Goal: Task Accomplishment & Management: Use online tool/utility

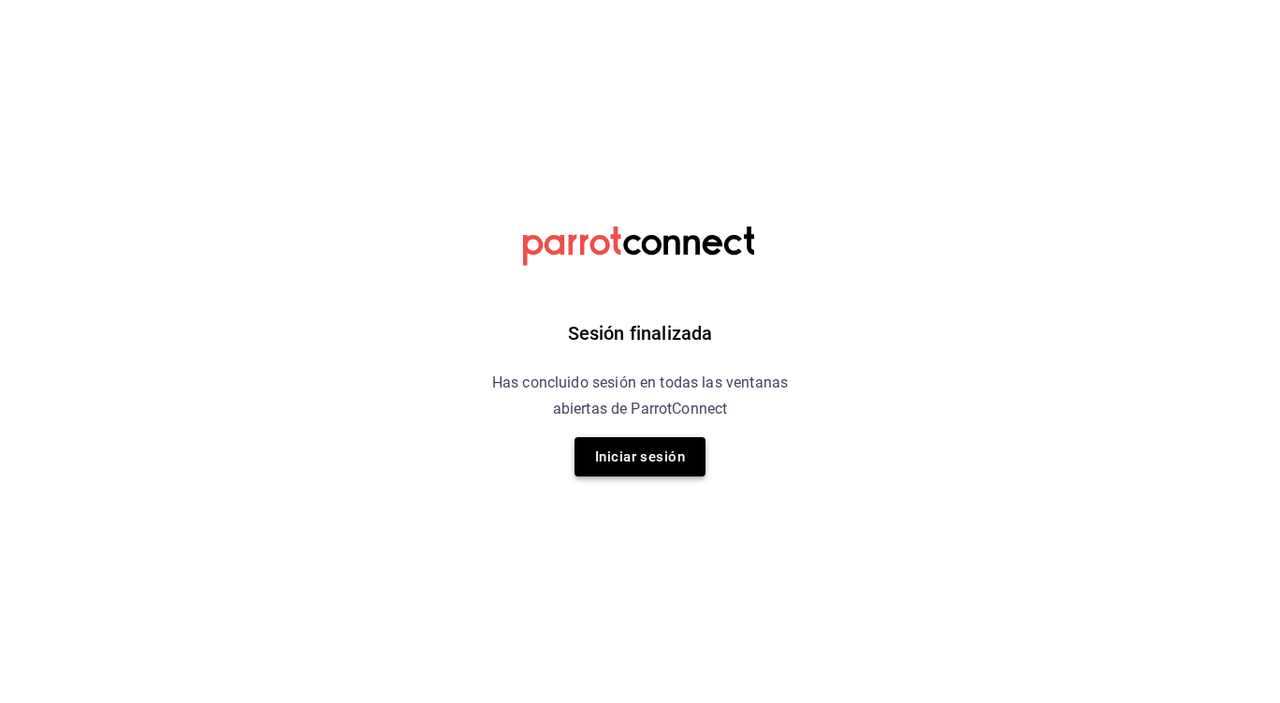
click at [655, 471] on button "Iniciar sesión" at bounding box center [640, 456] width 131 height 39
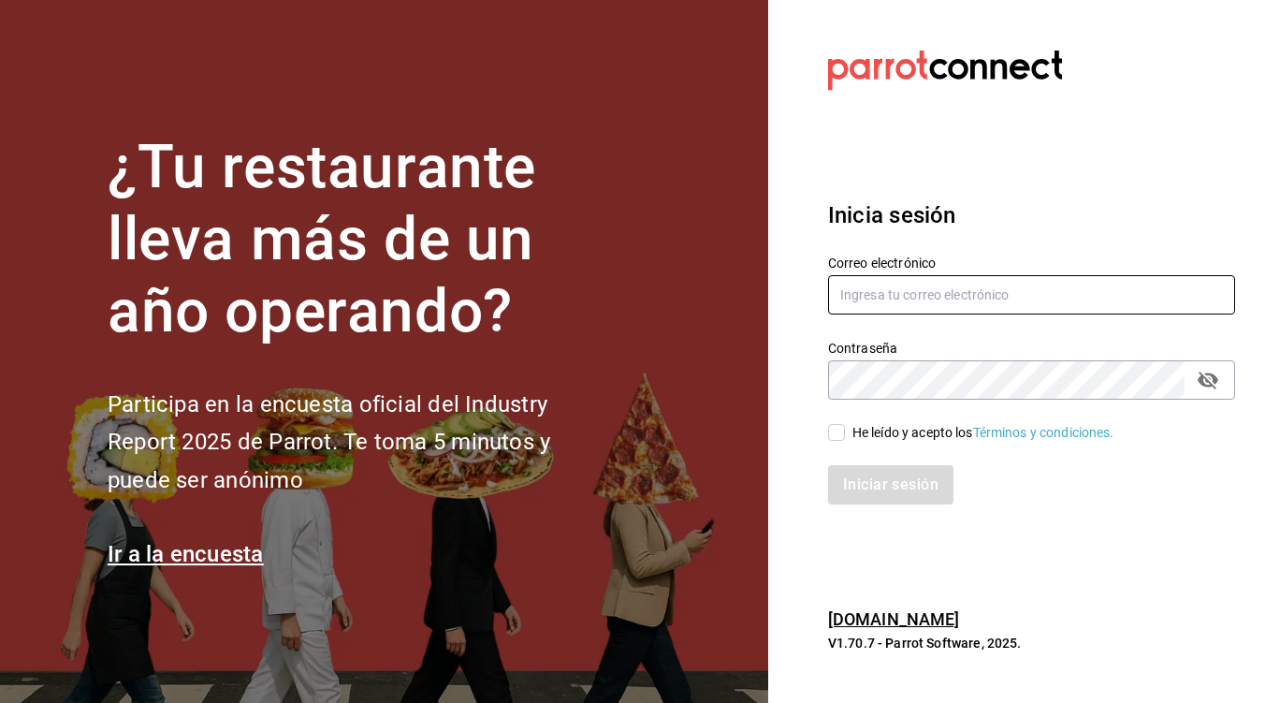
type input "[PERSON_NAME][EMAIL_ADDRESS][PERSON_NAME][DOMAIN_NAME]"
click at [830, 433] on input "He leído y acepto los Términos y condiciones." at bounding box center [836, 432] width 17 height 17
checkbox input "true"
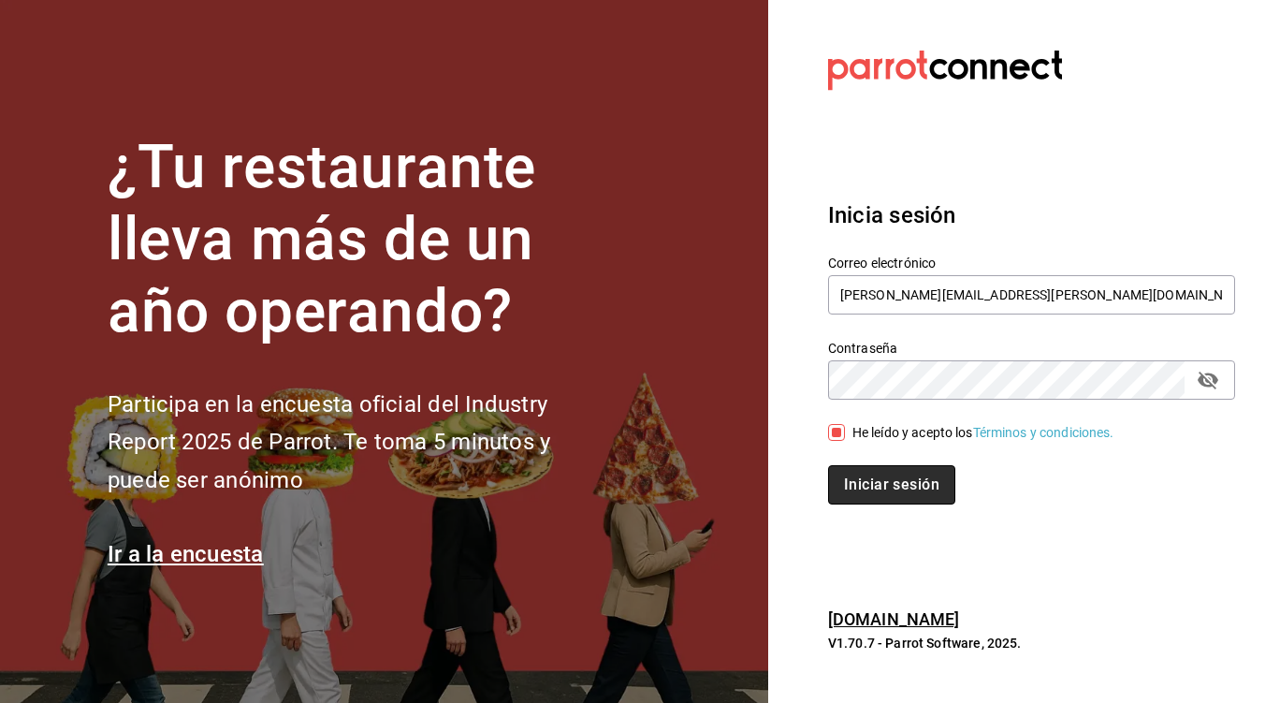
click at [896, 495] on button "Iniciar sesión" at bounding box center [891, 484] width 127 height 39
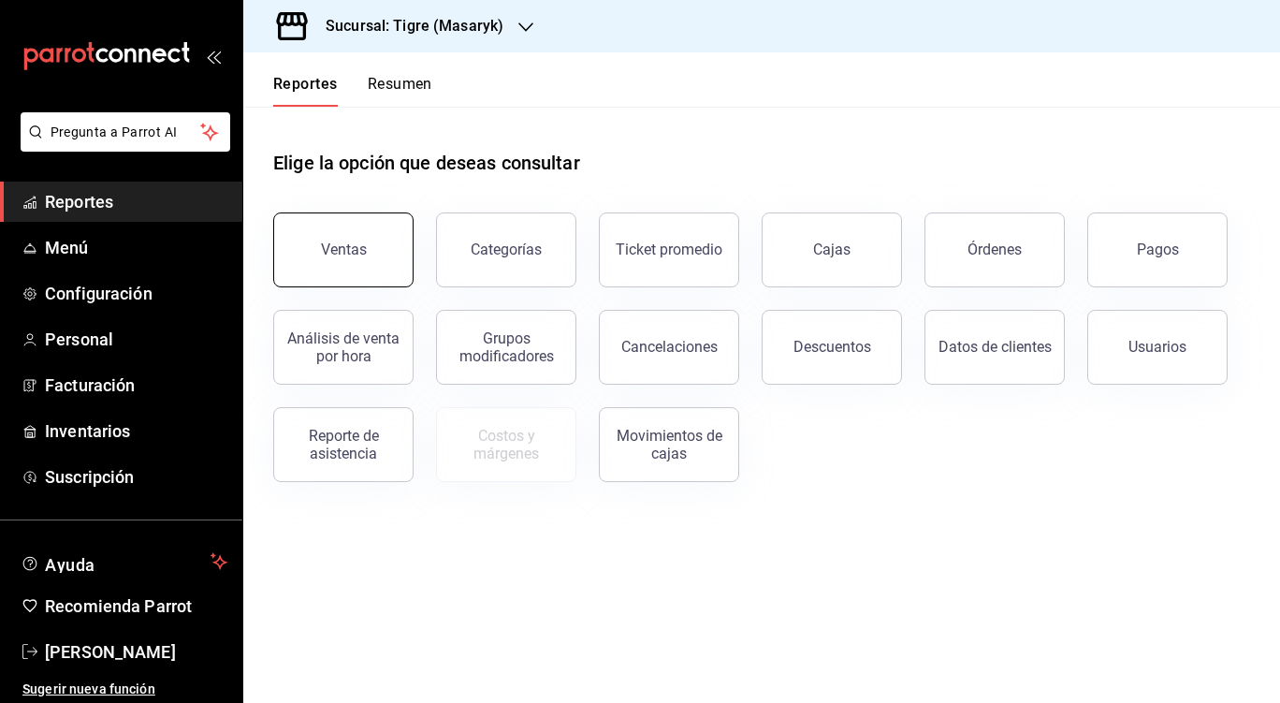
click at [361, 255] on div "Ventas" at bounding box center [344, 249] width 46 height 18
click at [361, 255] on html "Pregunta a Parrot AI Reportes Menú Configuración Personal Facturación Inventari…" at bounding box center [640, 351] width 1280 height 703
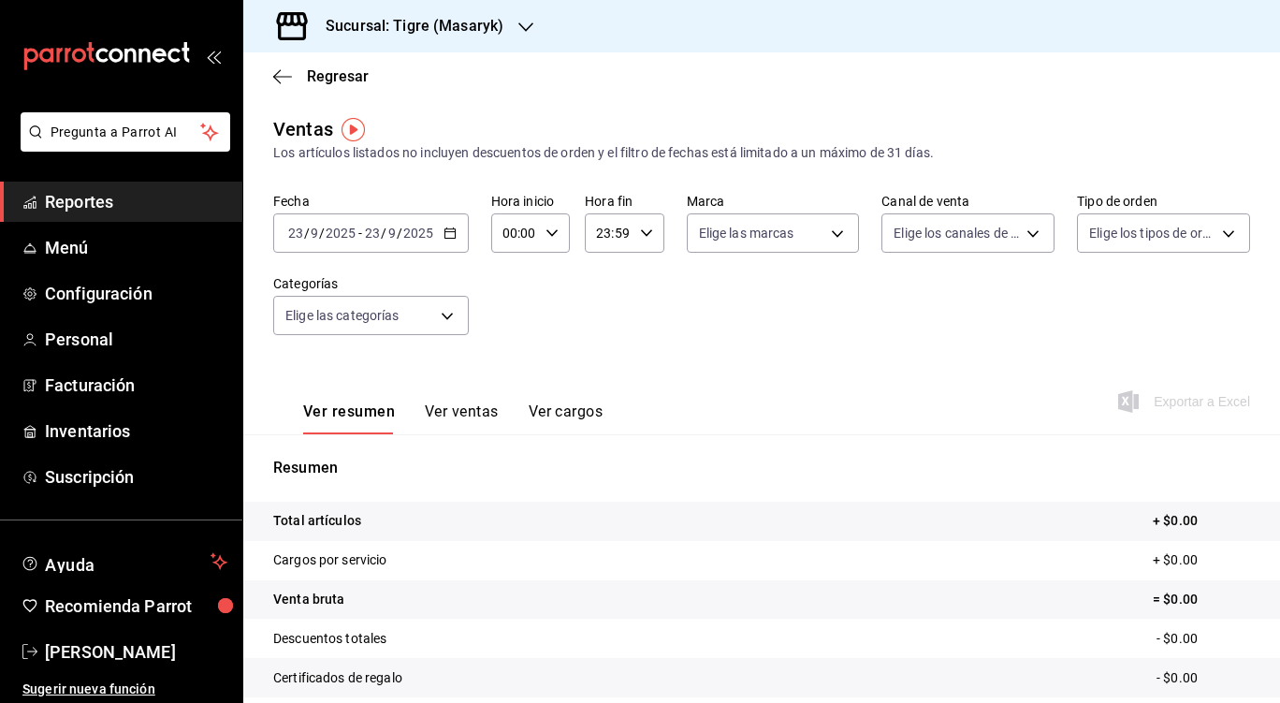
click at [456, 232] on div "[DATE] [DATE] - [DATE] [DATE]" at bounding box center [371, 232] width 196 height 39
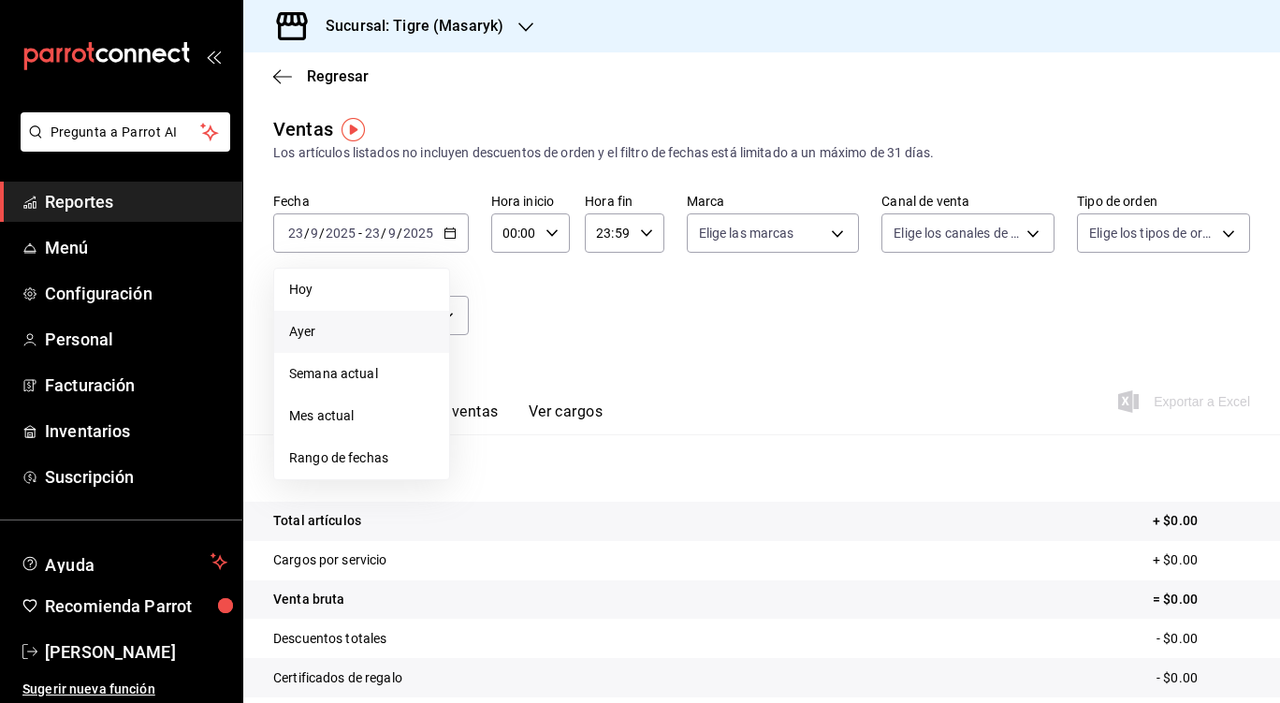
click at [311, 331] on span "Ayer" at bounding box center [361, 332] width 145 height 20
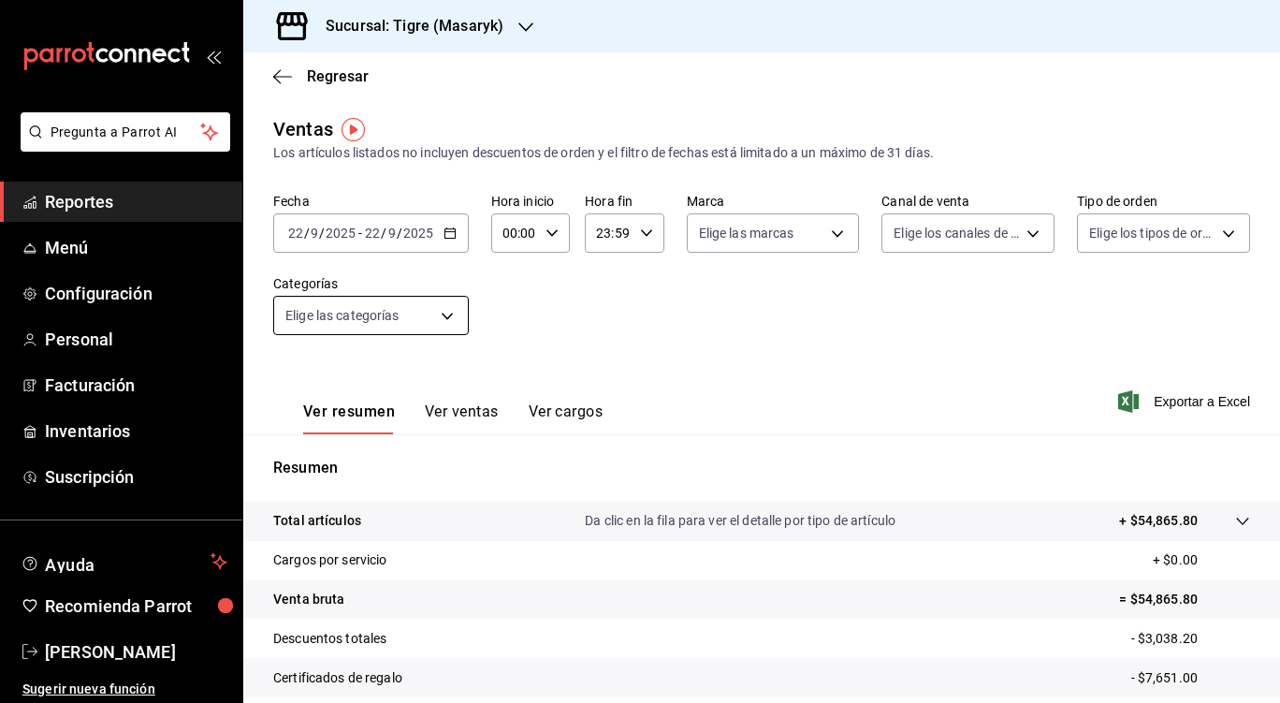
click at [447, 310] on body "Pregunta a Parrot AI Reportes Menú Configuración Personal Facturación Inventari…" at bounding box center [640, 351] width 1280 height 703
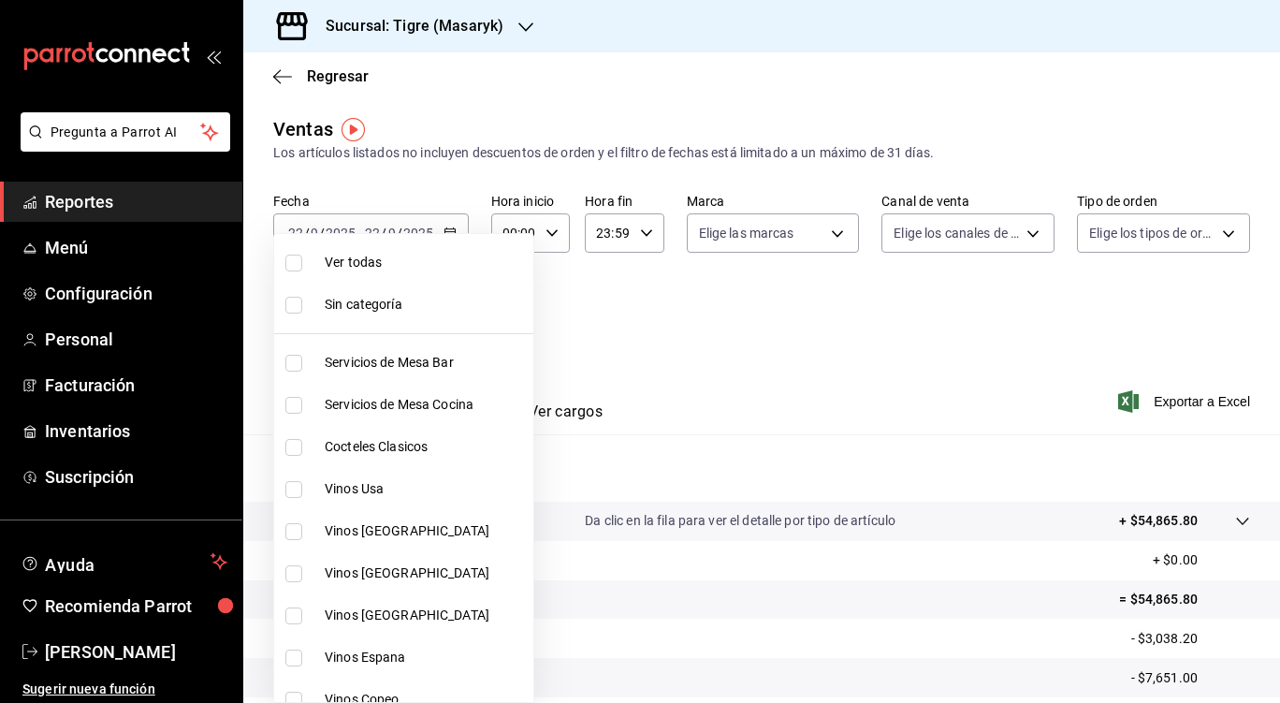
drag, startPoint x: 620, startPoint y: 318, endPoint x: 578, endPoint y: 249, distance: 81.0
click at [578, 249] on div at bounding box center [640, 351] width 1280 height 703
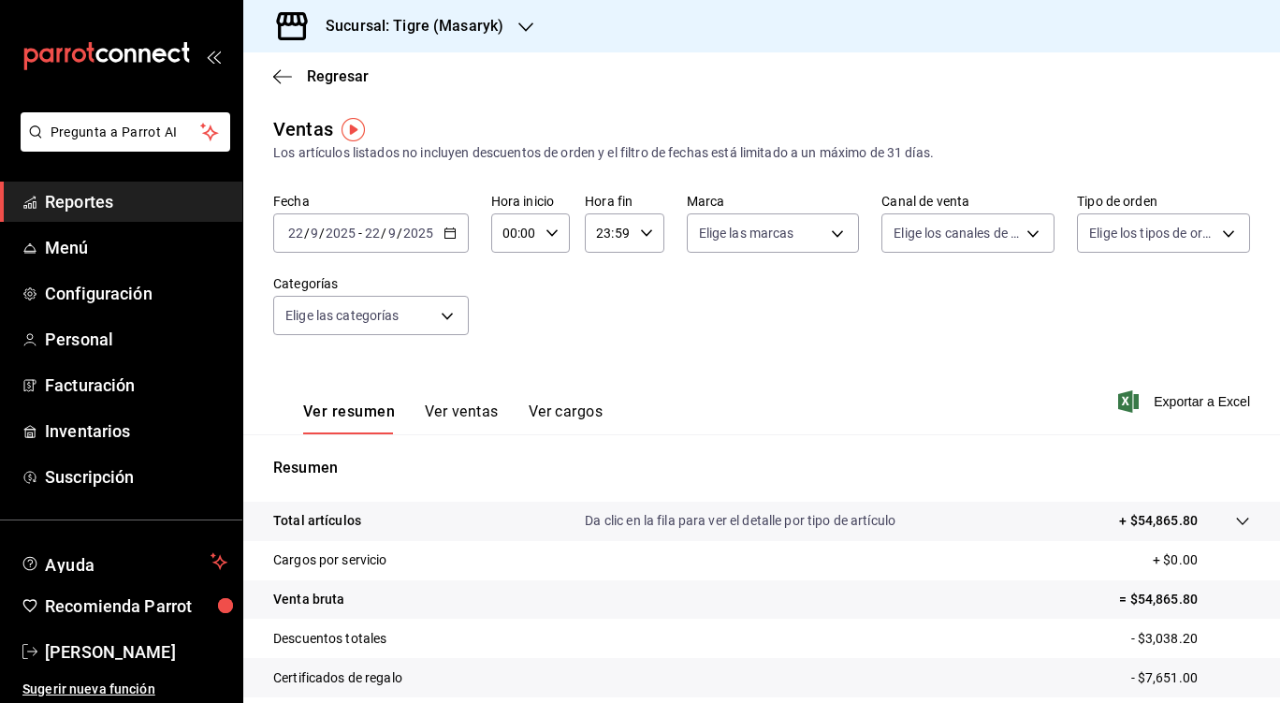
click at [549, 236] on \(Stroke\) "button" at bounding box center [551, 232] width 11 height 7
click at [514, 373] on span "02" at bounding box center [508, 370] width 9 height 15
type input "02:00"
click at [514, 350] on span "05" at bounding box center [508, 355] width 9 height 15
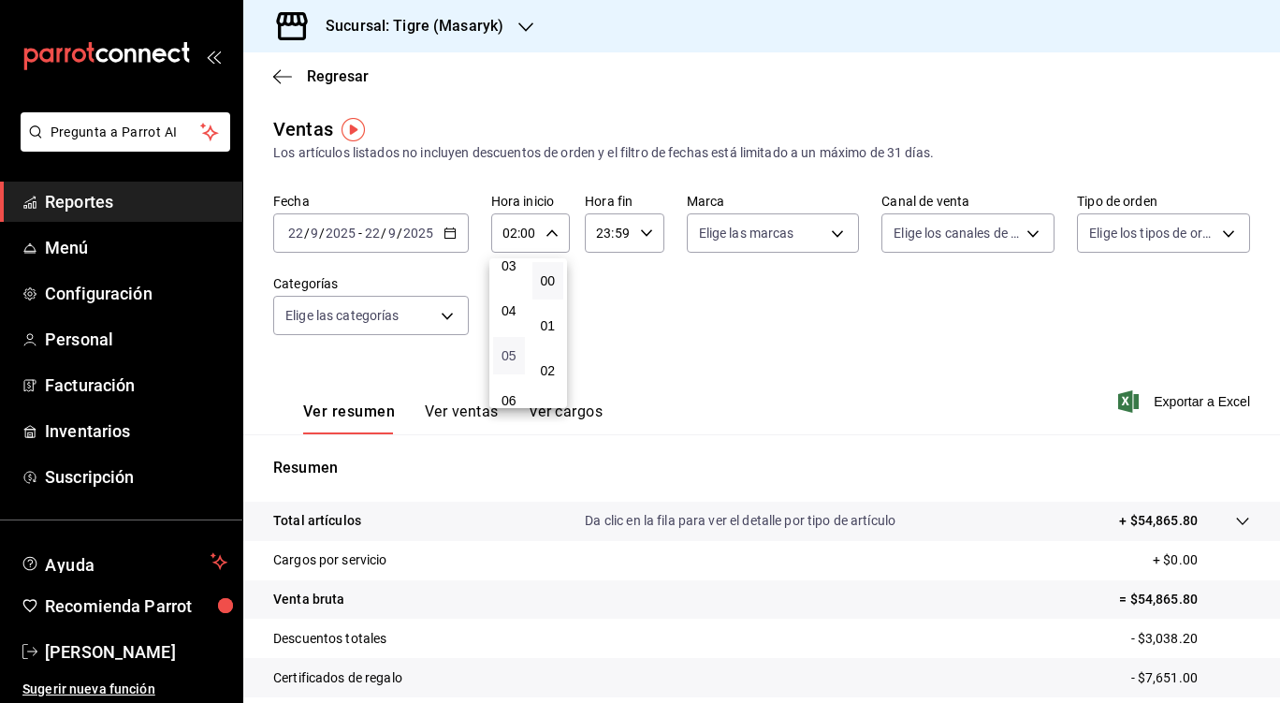
type input "05:00"
click at [647, 230] on div at bounding box center [640, 351] width 1280 height 703
click at [640, 233] on icon "button" at bounding box center [646, 232] width 13 height 13
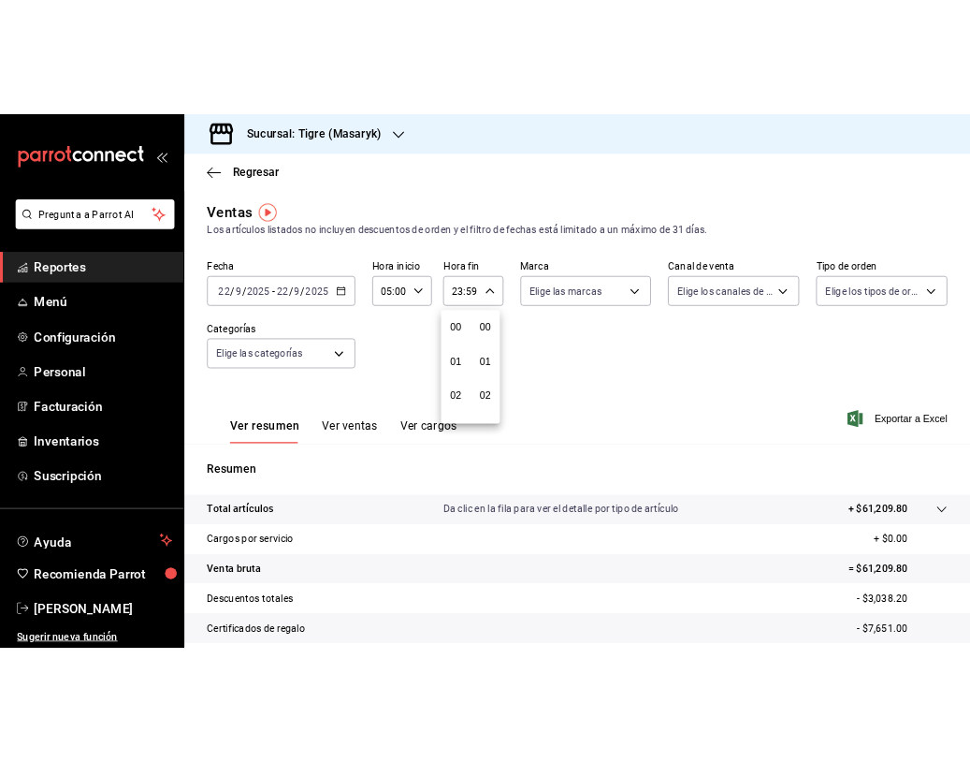
scroll to position [2545, 0]
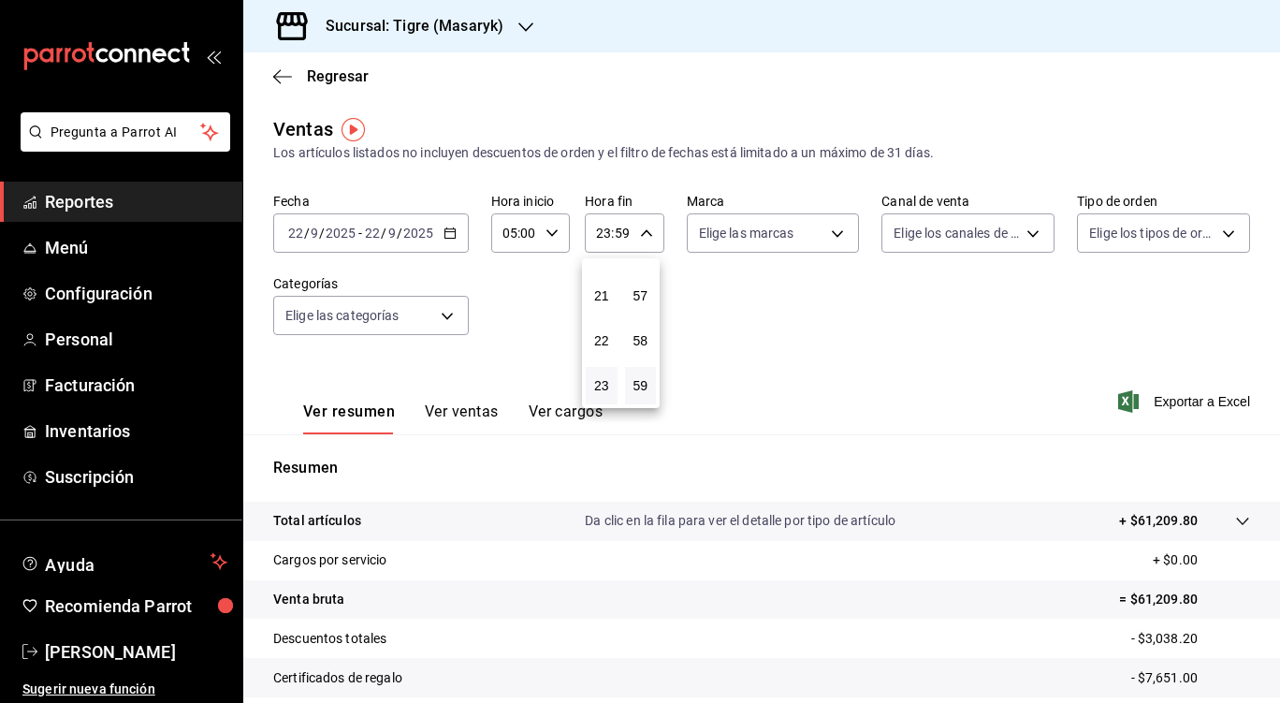
click at [742, 300] on div at bounding box center [640, 351] width 1280 height 703
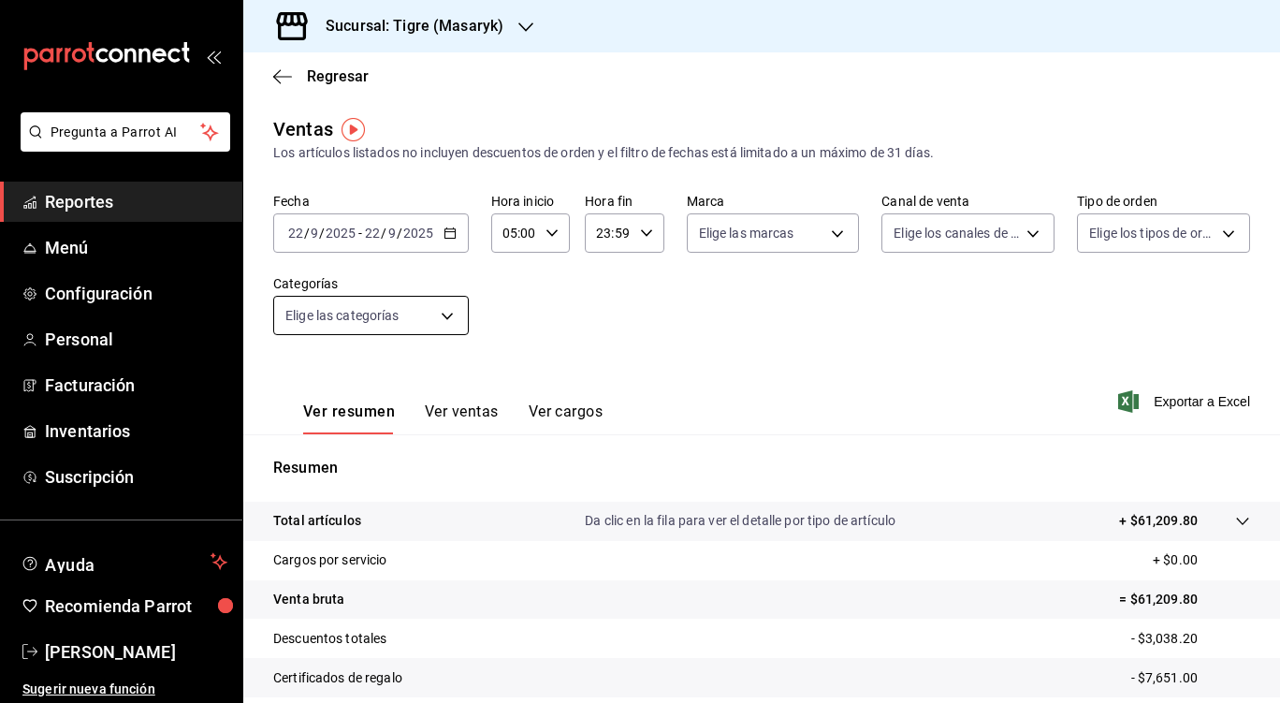
click at [452, 311] on body "Pregunta a Parrot AI Reportes Menú Configuración Personal Facturación Inventari…" at bounding box center [640, 351] width 1280 height 703
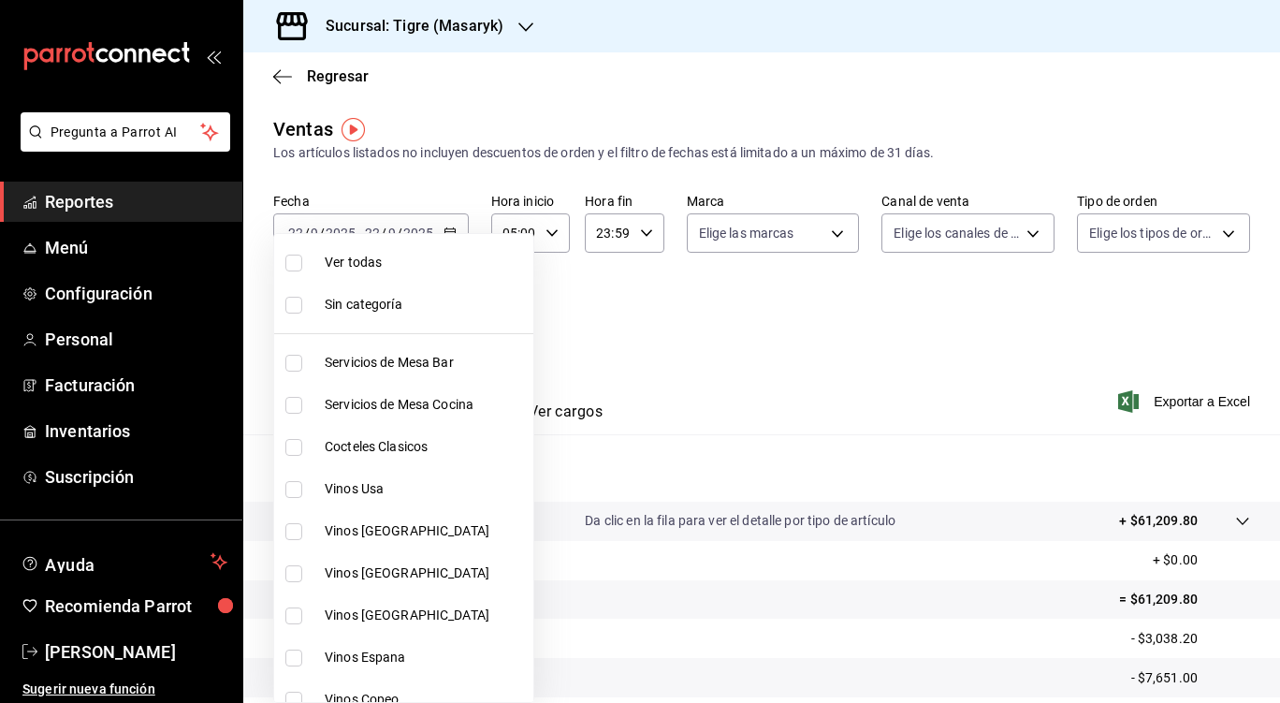
click at [296, 259] on input "checkbox" at bounding box center [293, 263] width 17 height 17
checkbox input "true"
type input "7cd27861-1019-4265-ada8-0a6349b72ebc,77c47ebf-2aa7-4ca3-900f-d4e8133ed13d,d84ff…"
checkbox input "true"
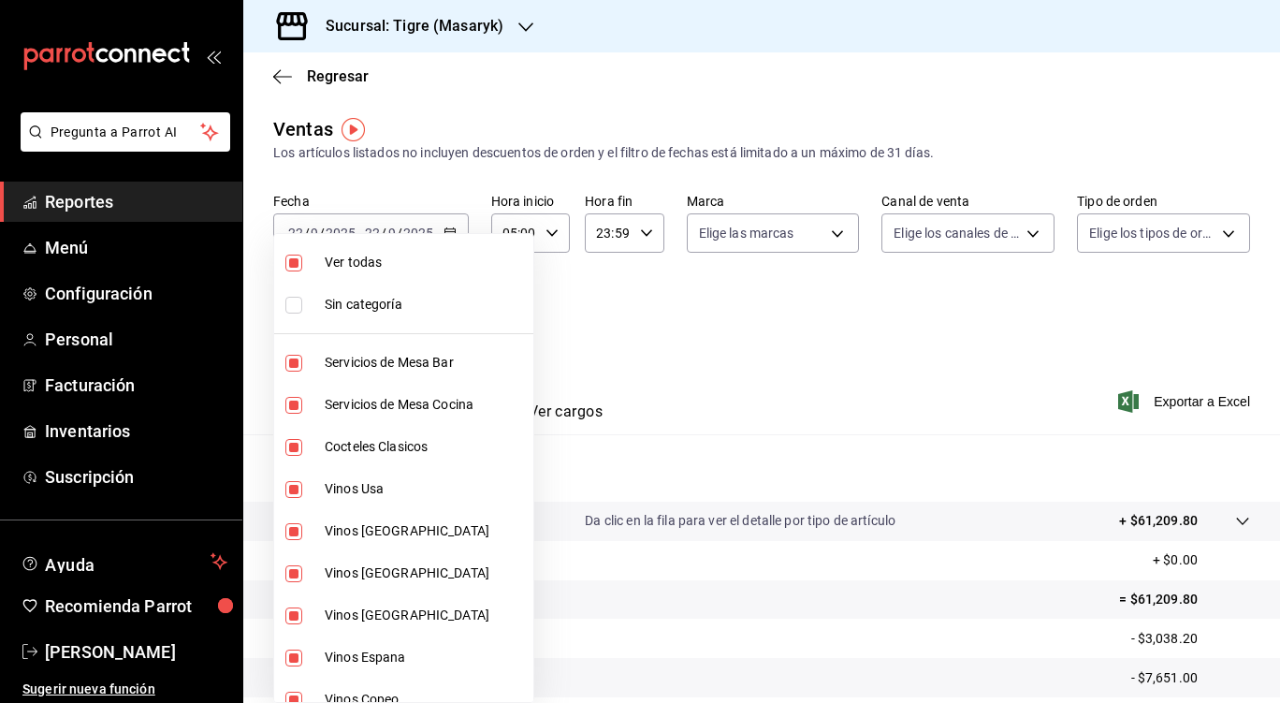
checkbox input "true"
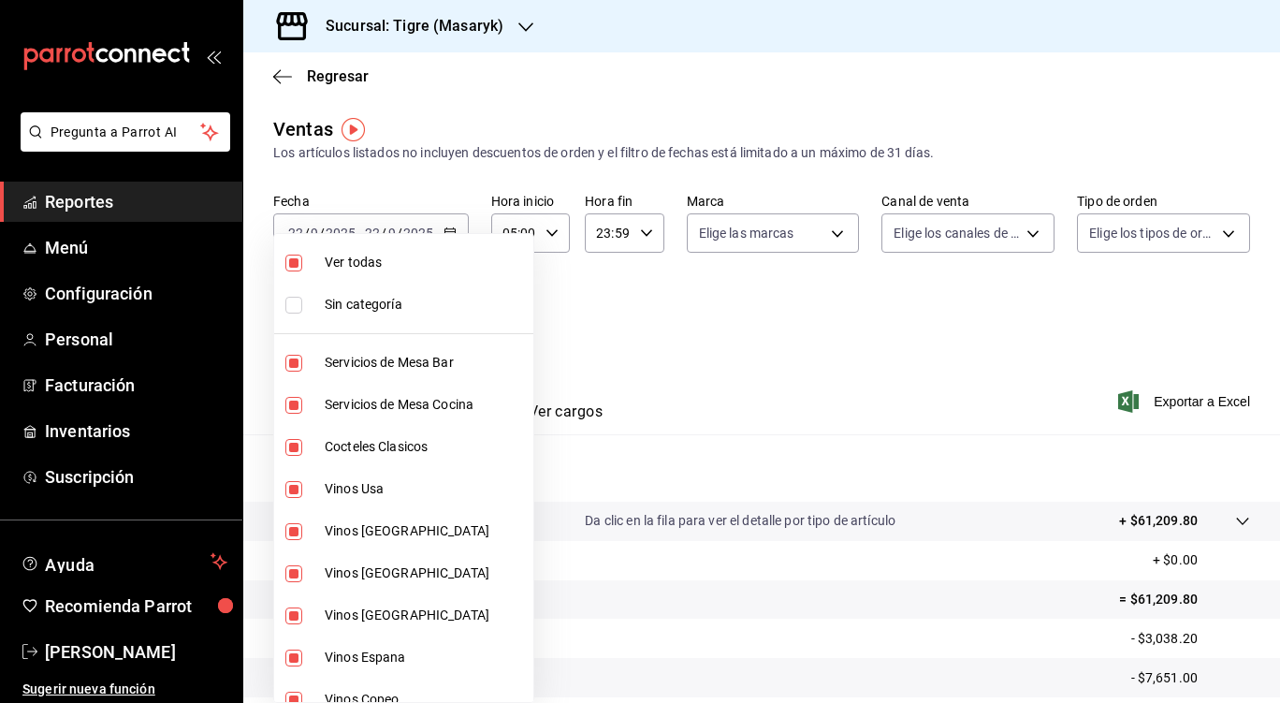
checkbox input "true"
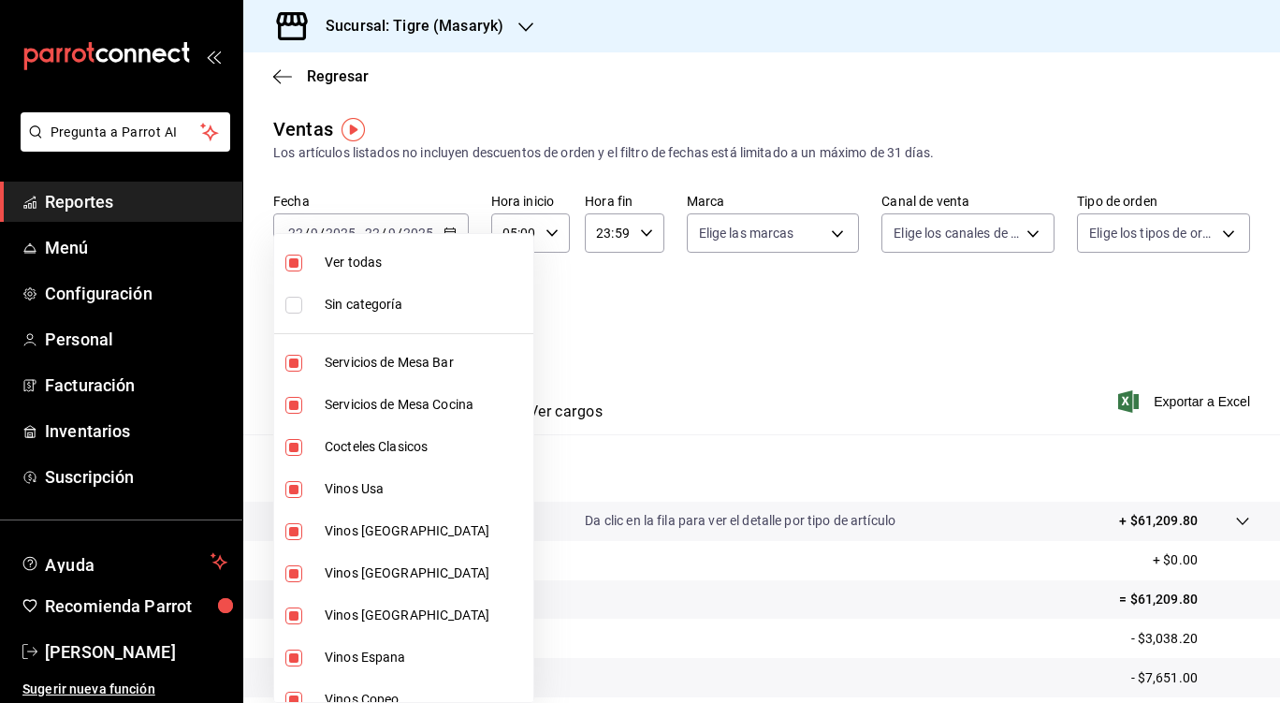
checkbox input "true"
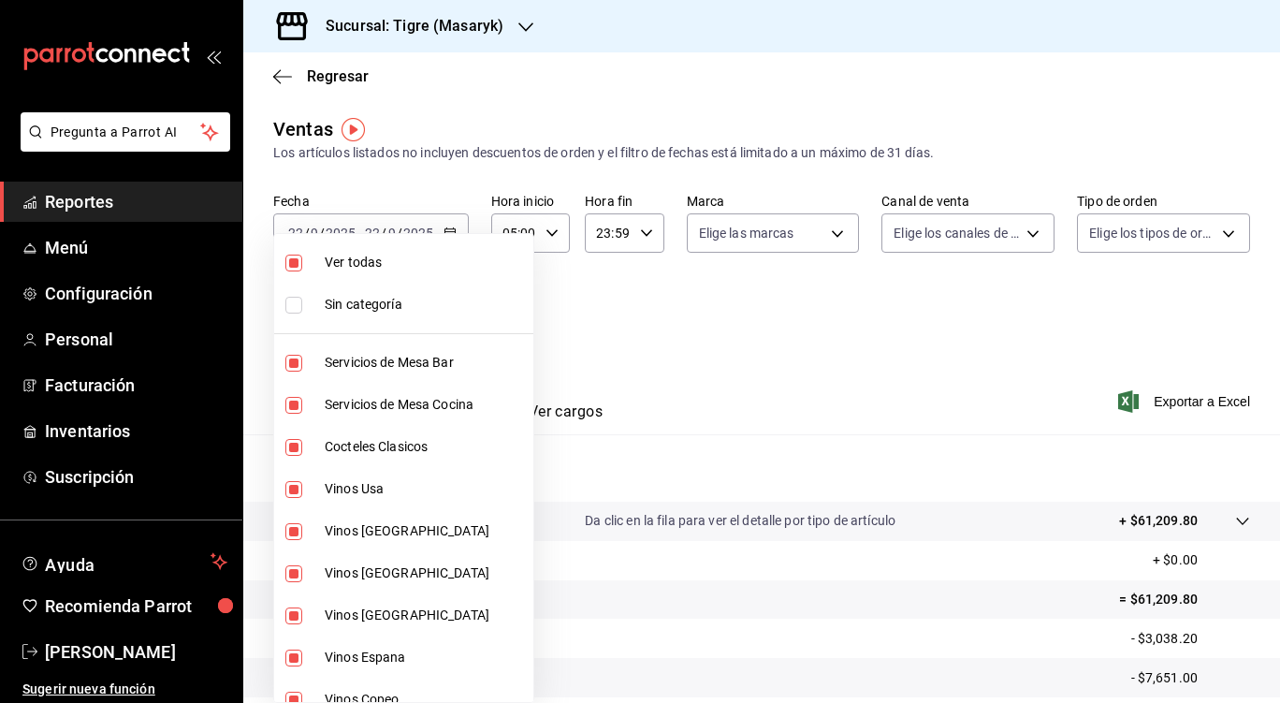
checkbox input "true"
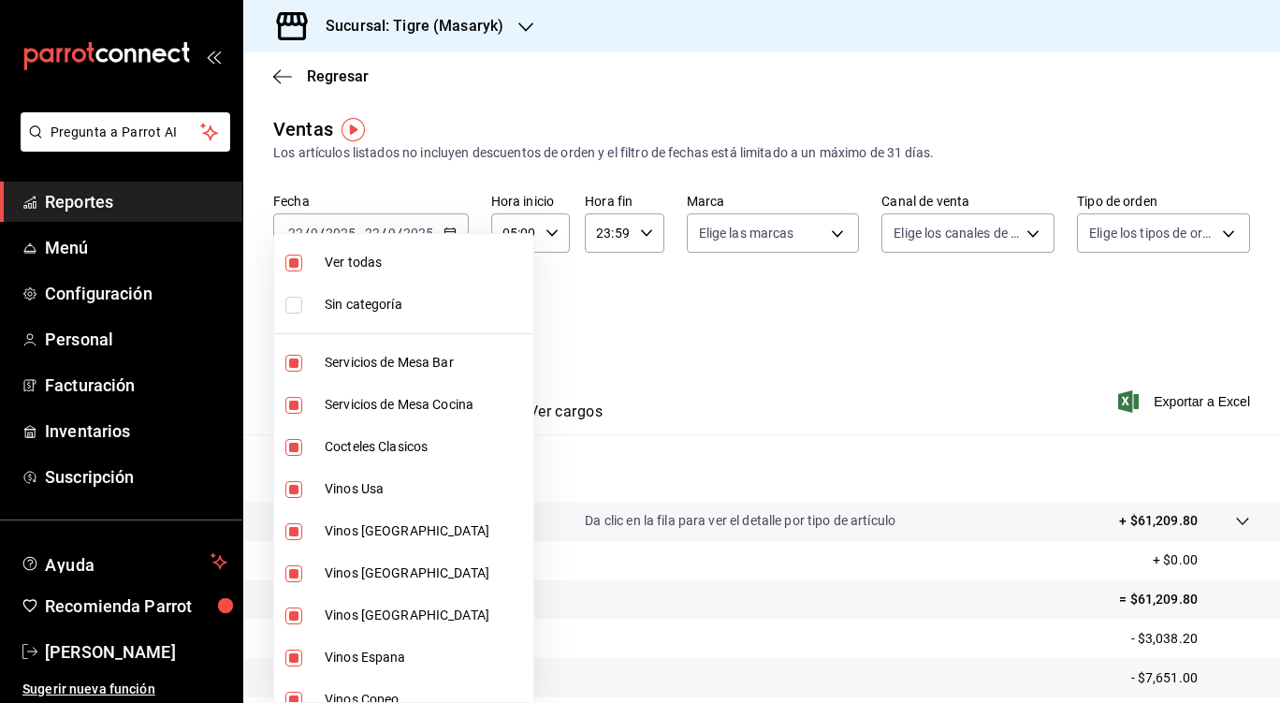
checkbox input "true"
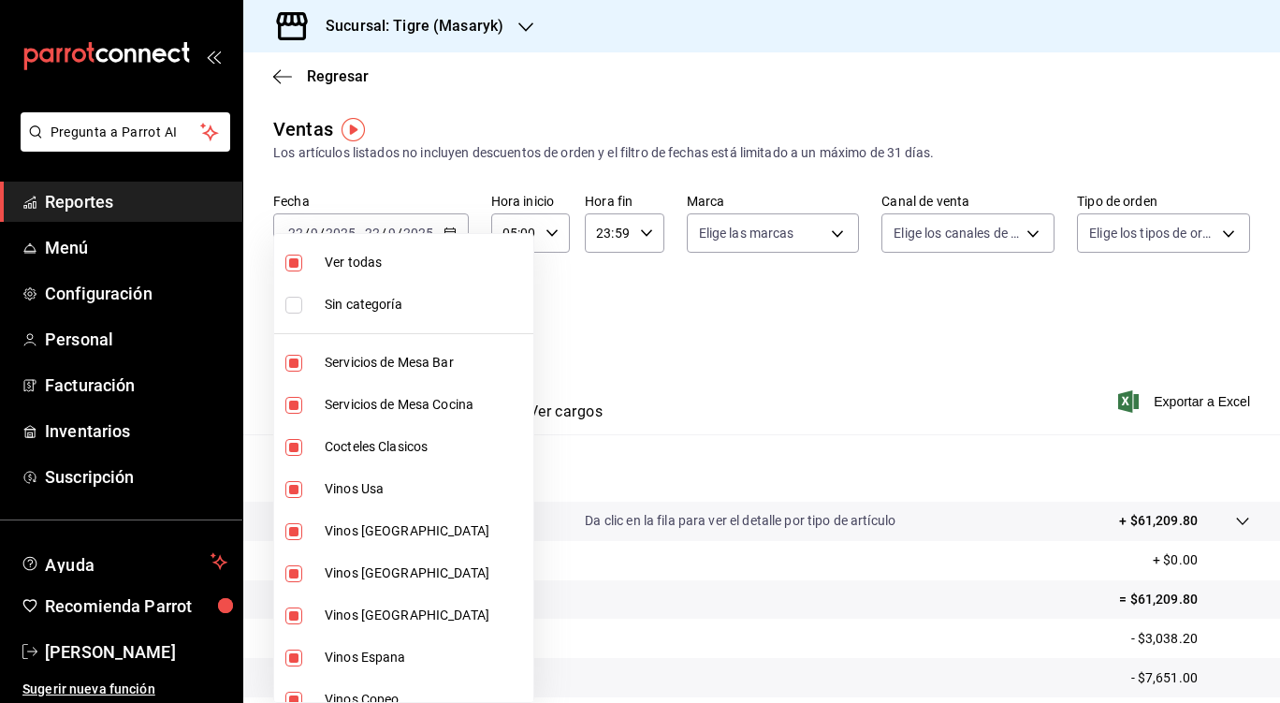
checkbox input "true"
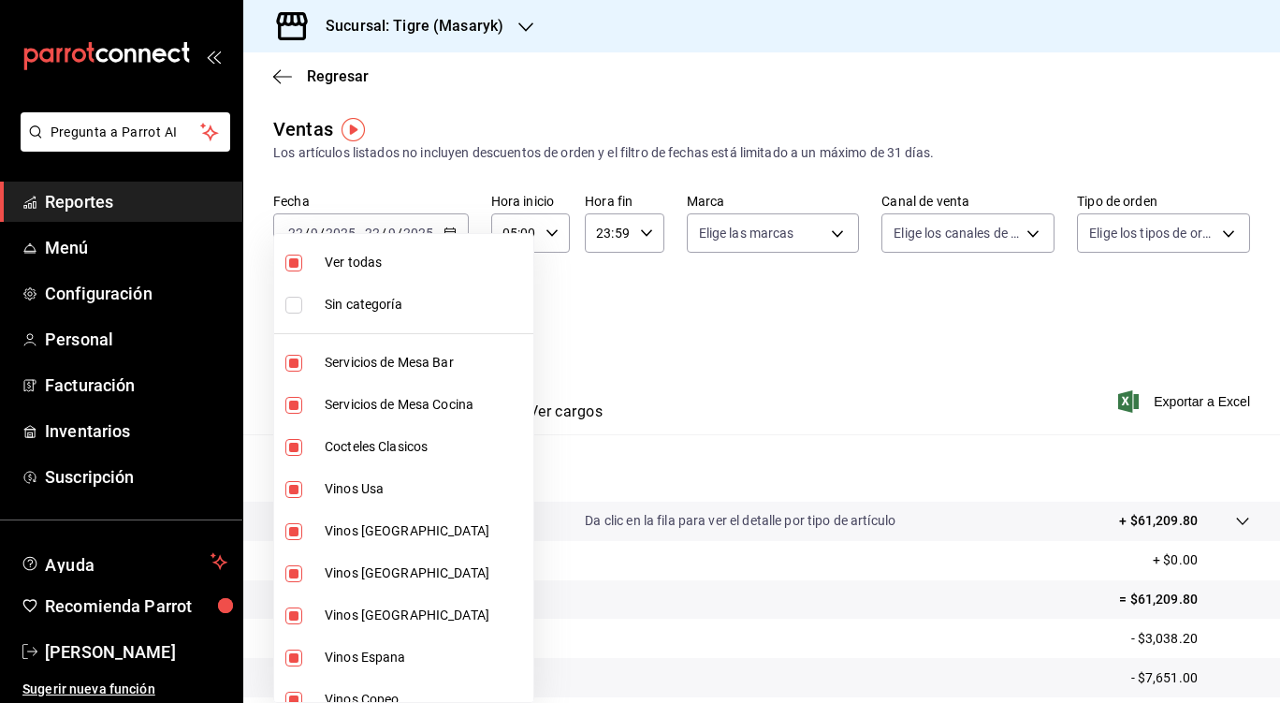
checkbox input "true"
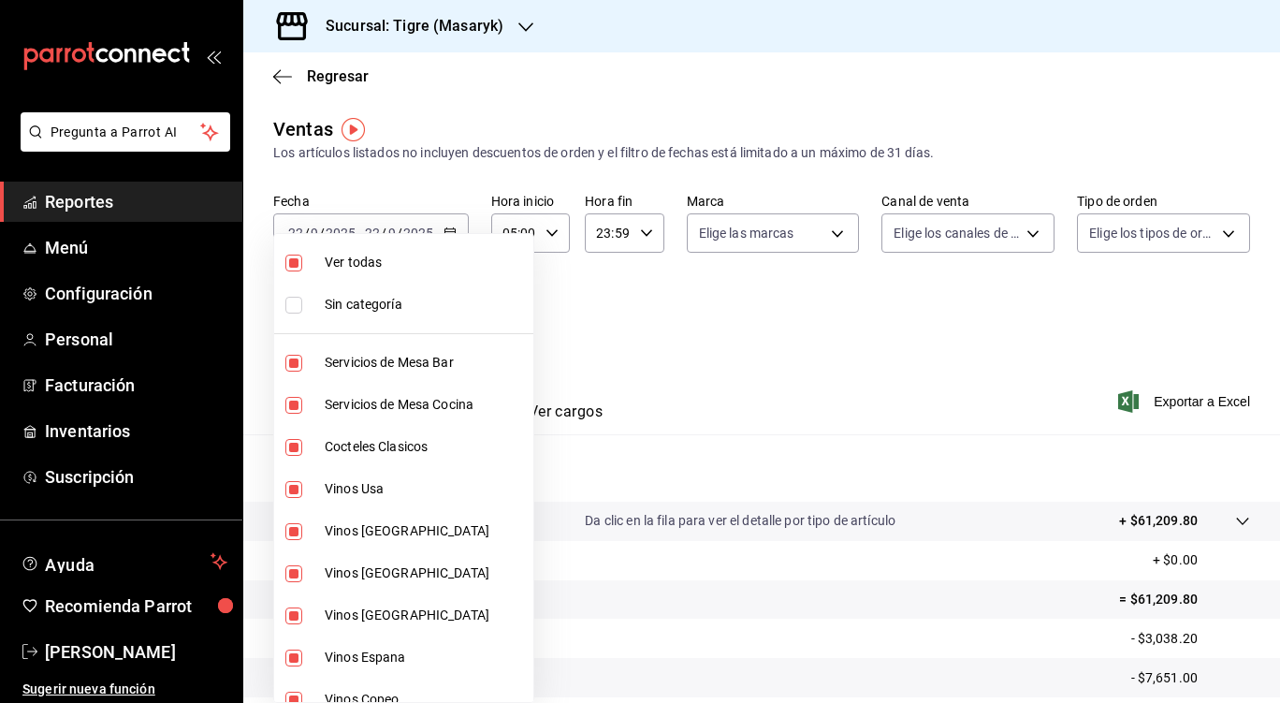
checkbox input "true"
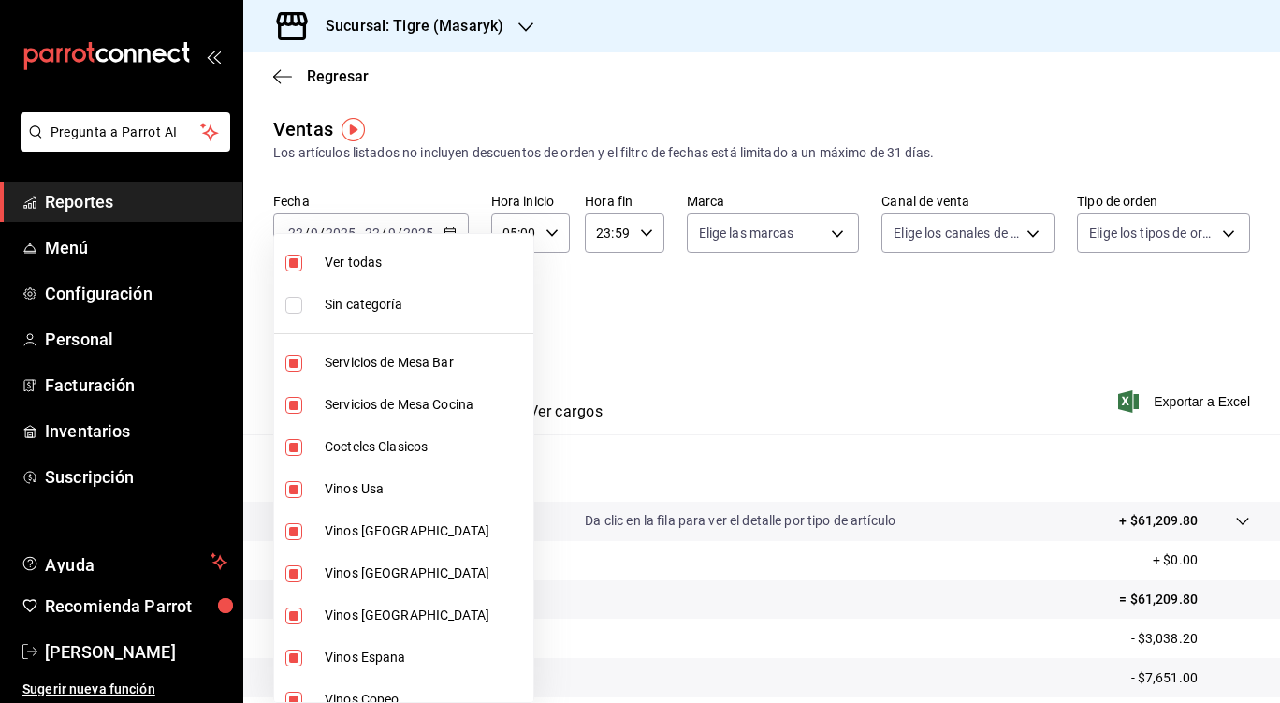
checkbox input "true"
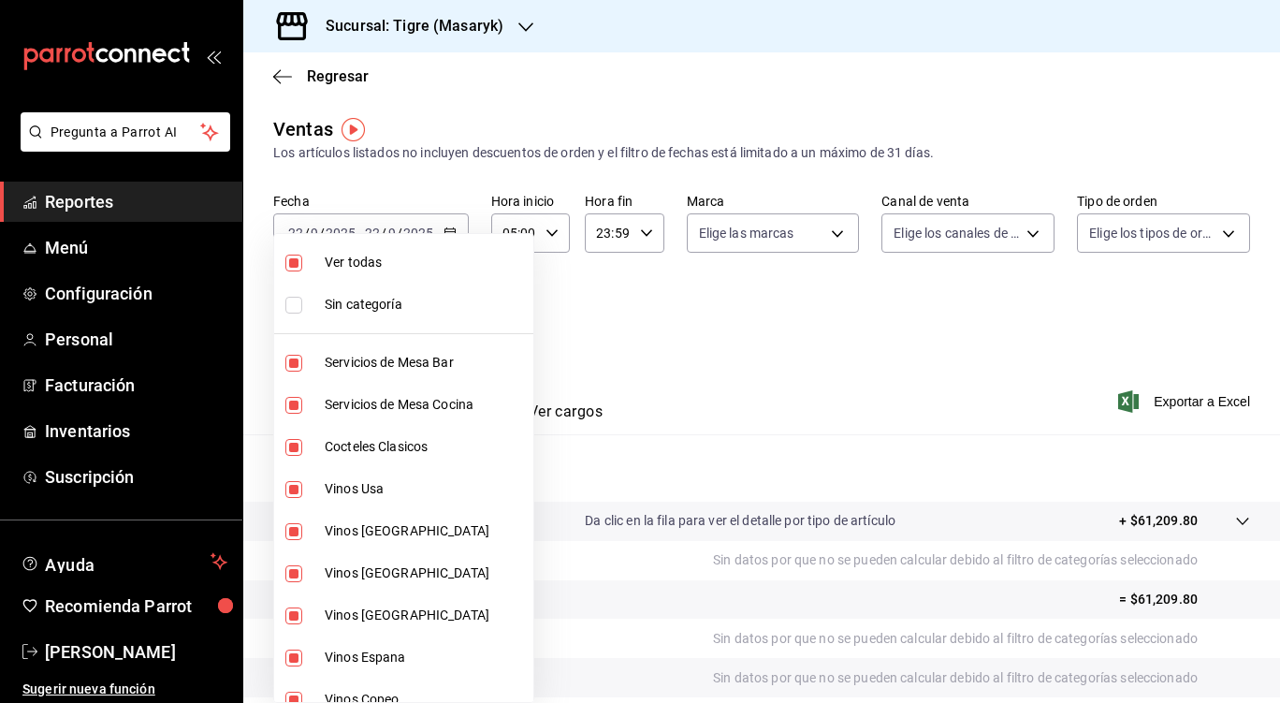
click at [824, 224] on div at bounding box center [640, 351] width 1280 height 703
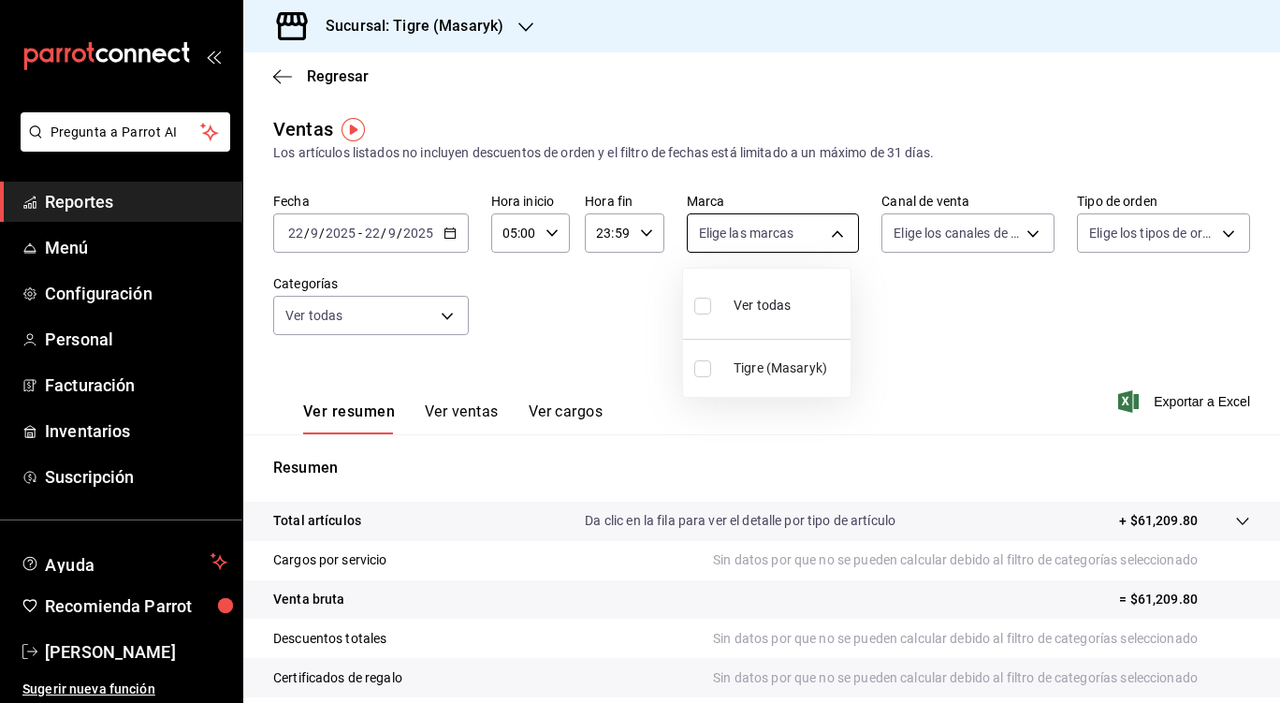
click at [830, 236] on body "Pregunta a Parrot AI Reportes Menú Configuración Personal Facturación Inventari…" at bounding box center [640, 351] width 1280 height 703
click at [699, 304] on input "checkbox" at bounding box center [702, 306] width 17 height 17
checkbox input "true"
type input "0f86158e-2edf-4eb8-b958-7d07c808eb5c"
checkbox input "true"
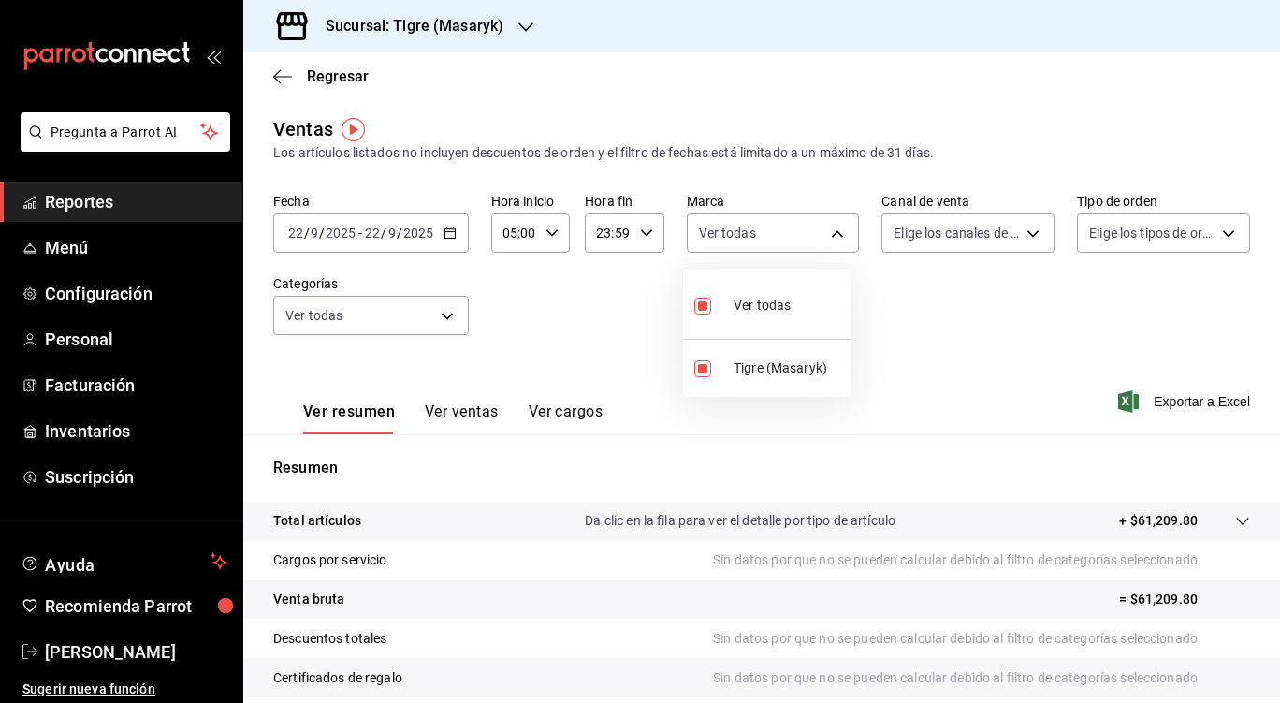
click at [1030, 231] on div at bounding box center [640, 351] width 1280 height 703
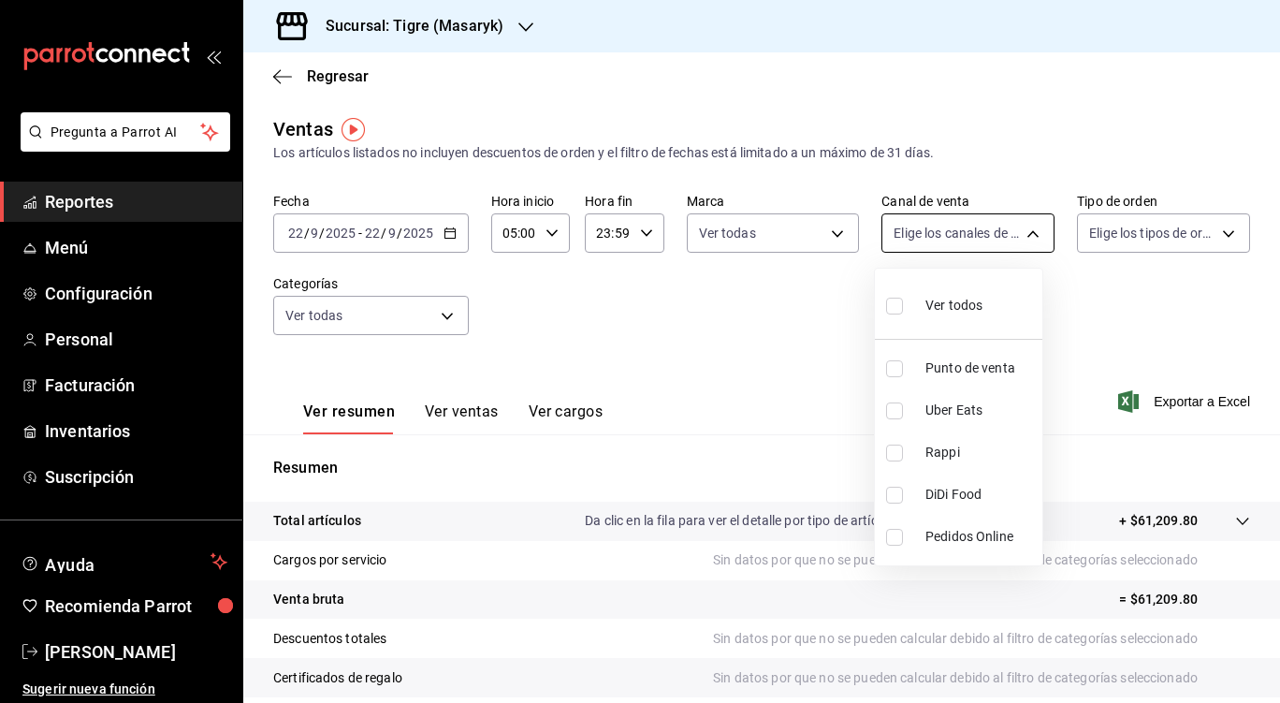
click at [1024, 232] on body "Pregunta a Parrot AI Reportes Menú Configuración Personal Facturación Inventari…" at bounding box center [640, 351] width 1280 height 703
click at [892, 306] on input "checkbox" at bounding box center [894, 306] width 17 height 17
checkbox input "true"
type input "PARROT,UBER_EATS,RAPPI,DIDI_FOOD,ONLINE"
checkbox input "true"
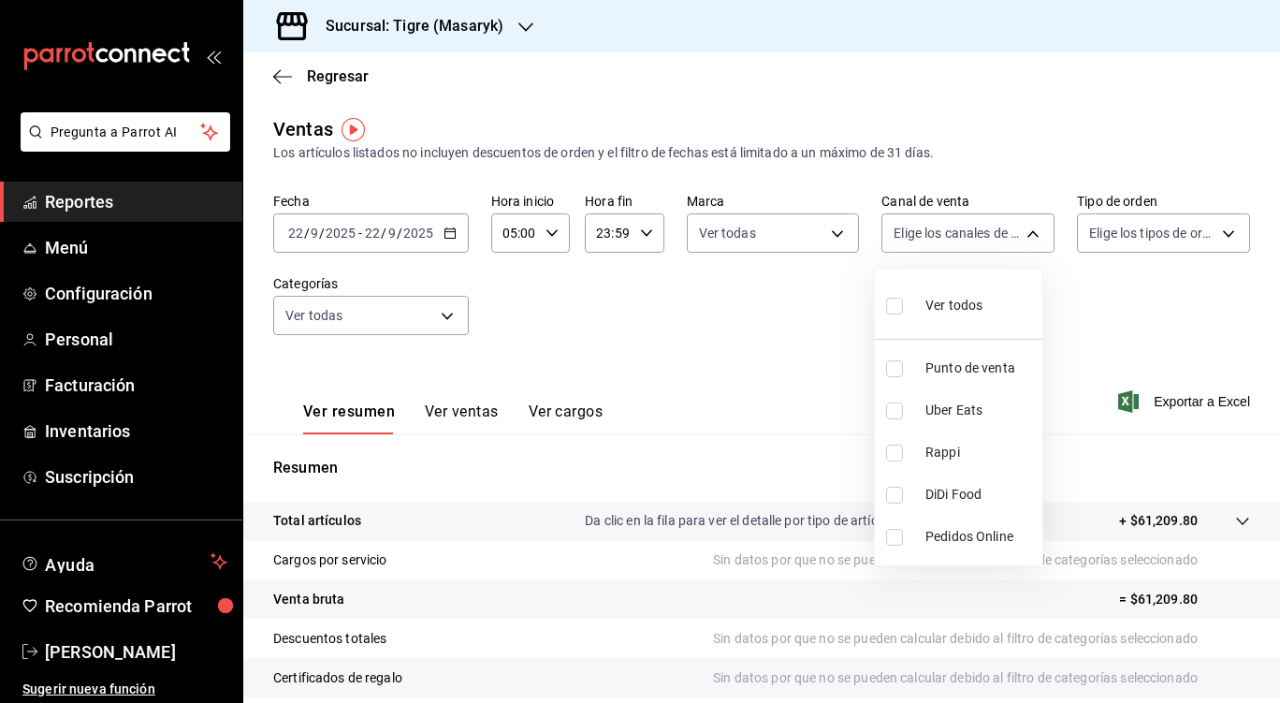
checkbox input "true"
click at [1213, 236] on div at bounding box center [640, 351] width 1280 height 703
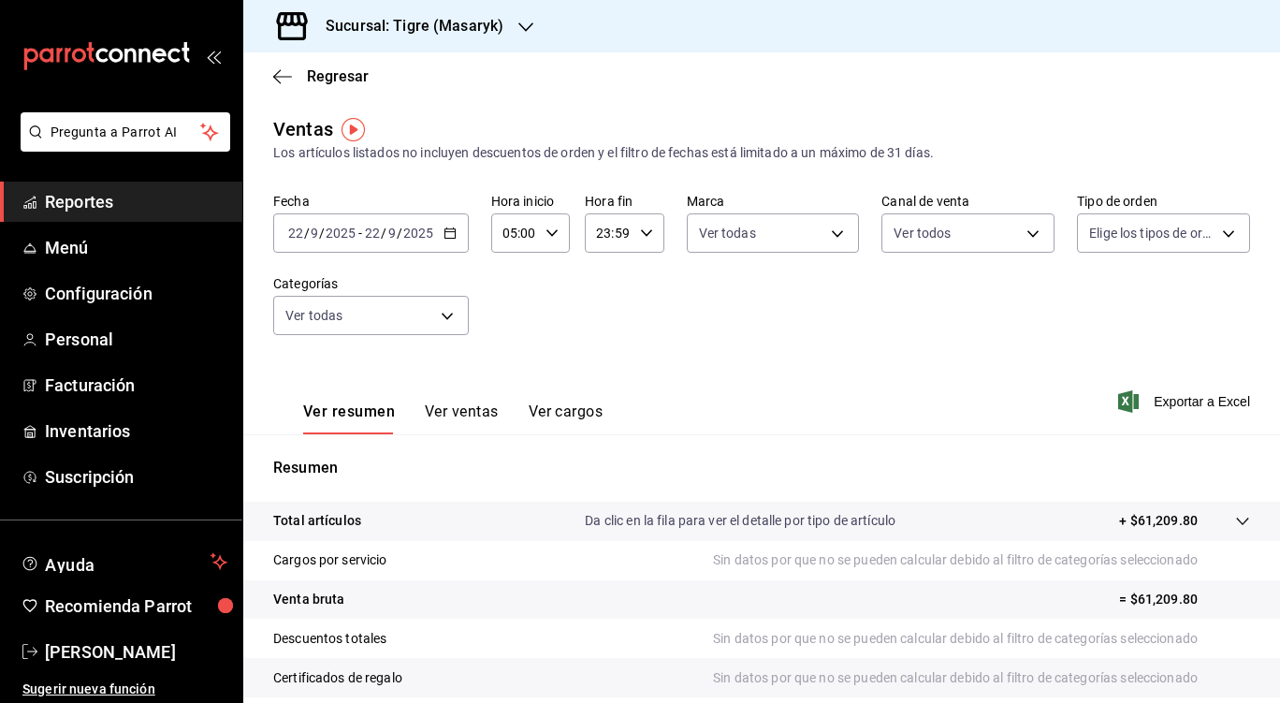
click at [1213, 236] on body "Pregunta a Parrot AI Reportes Menú Configuración Personal Facturación Inventari…" at bounding box center [640, 351] width 1280 height 703
click at [1083, 294] on label at bounding box center [1091, 305] width 24 height 27
click at [1083, 298] on input "checkbox" at bounding box center [1087, 306] width 17 height 17
checkbox input "false"
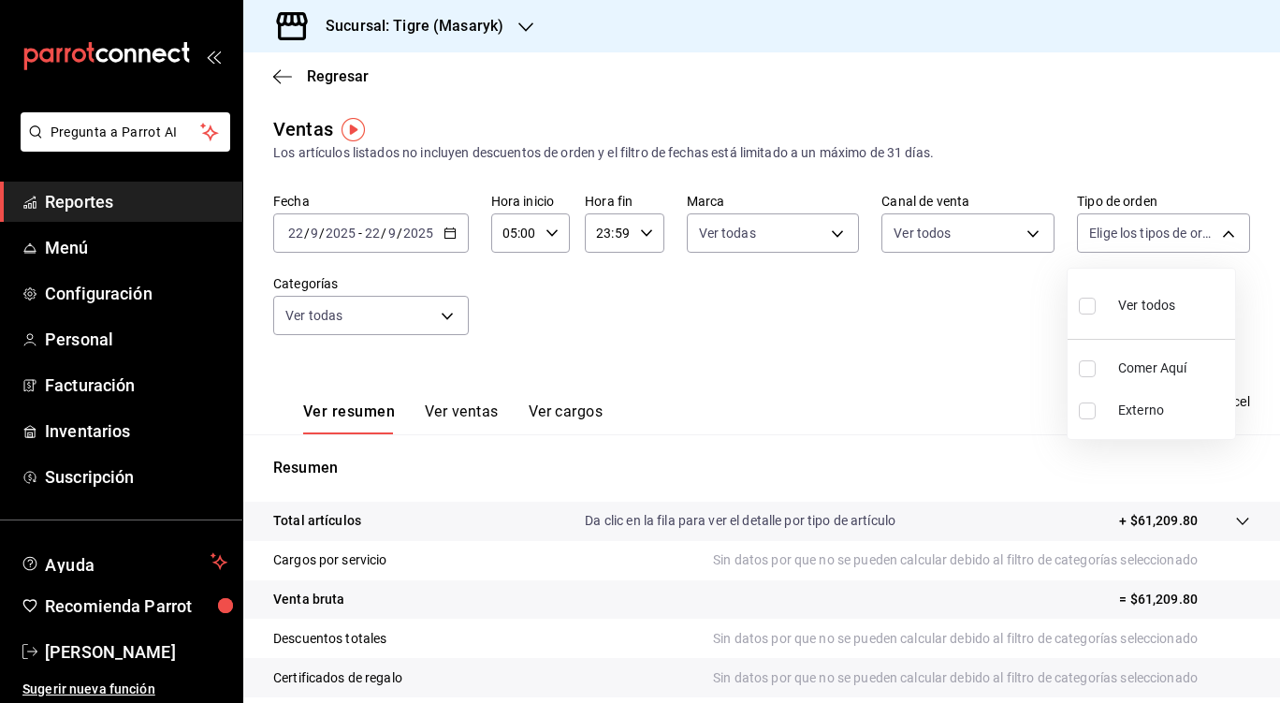
checkbox input "false"
click at [450, 320] on div at bounding box center [640, 351] width 1280 height 703
click at [1221, 238] on body "Pregunta a Parrot AI Reportes Menú Configuración Personal Facturación Inventari…" at bounding box center [640, 351] width 1280 height 703
click at [1092, 319] on div "Ver todos" at bounding box center [1127, 304] width 96 height 40
type input "055f9661-bd08-44a8-b190-ece87b7249e5,EXTERNAL"
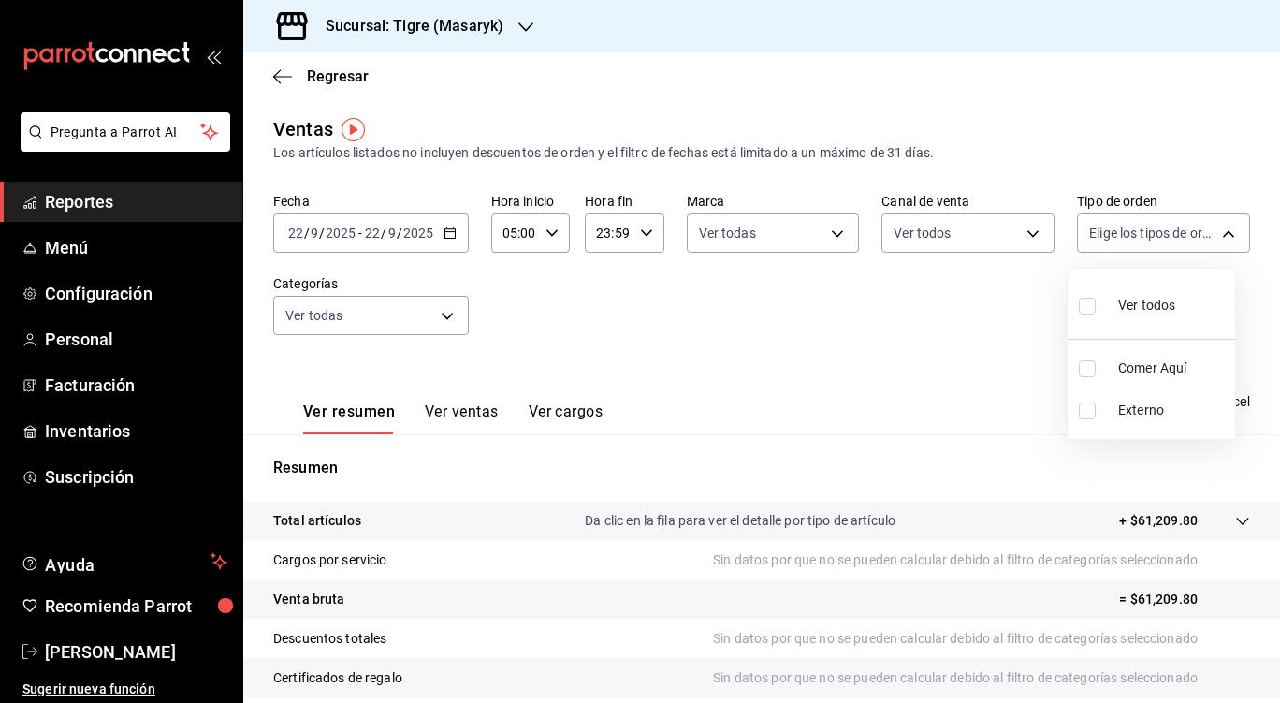
checkbox input "true"
click at [458, 415] on div at bounding box center [640, 351] width 1280 height 703
click at [1135, 404] on span "Exportar a Excel" at bounding box center [1186, 401] width 128 height 22
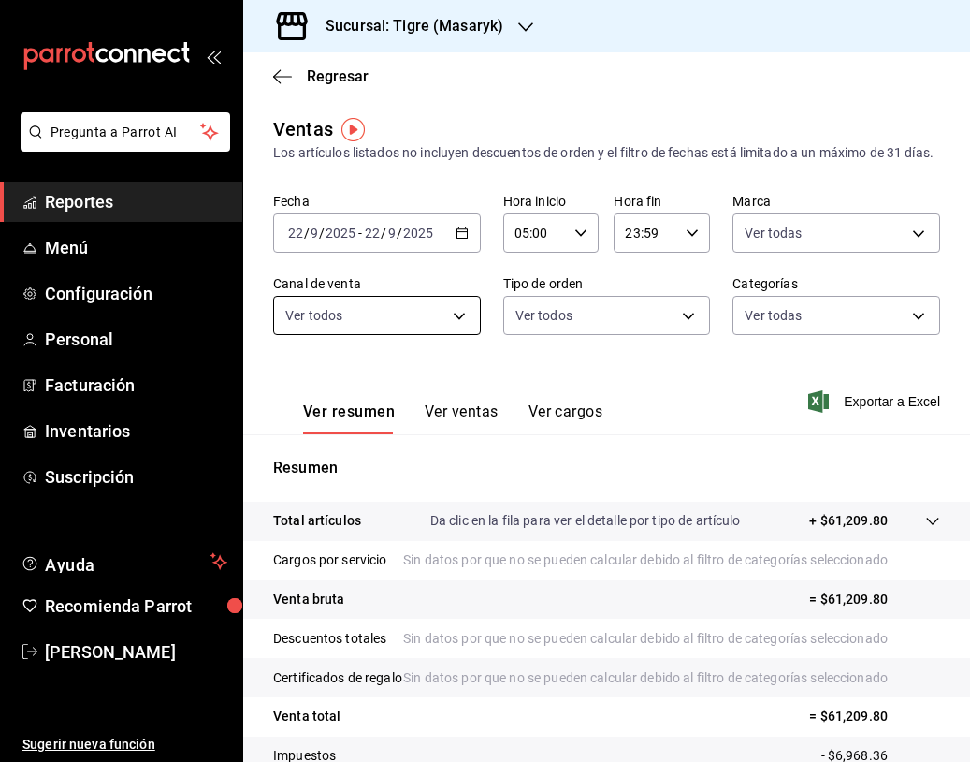
click at [454, 333] on body "Pregunta a Parrot AI Reportes Menú Configuración Personal Facturación Inventari…" at bounding box center [485, 381] width 970 height 762
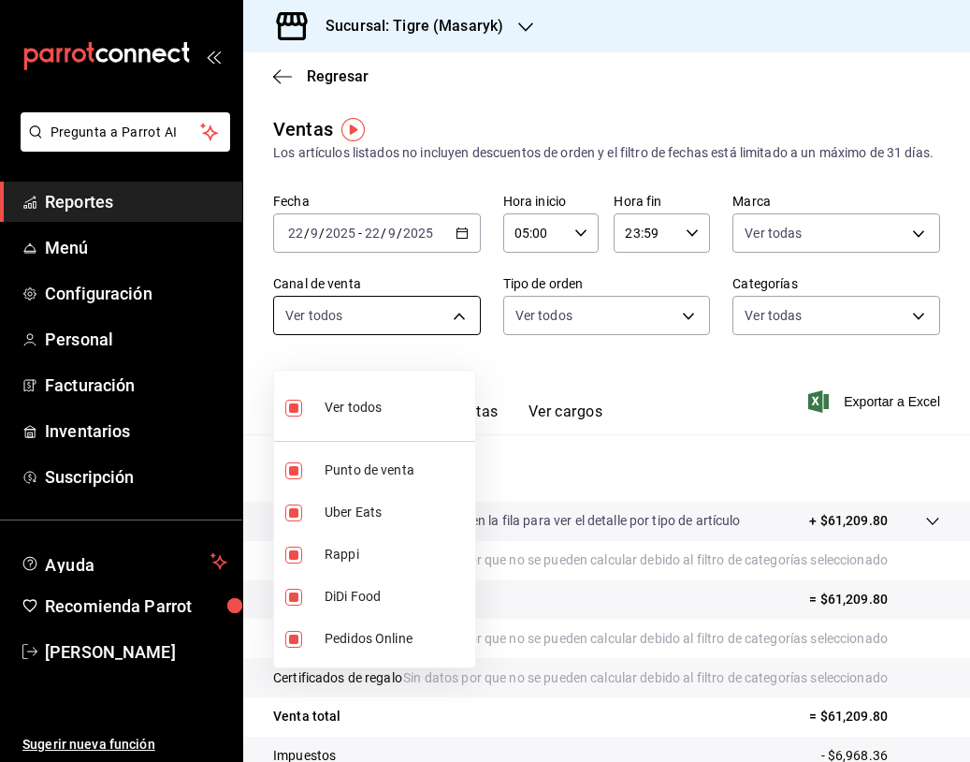
click at [454, 333] on div at bounding box center [485, 381] width 970 height 762
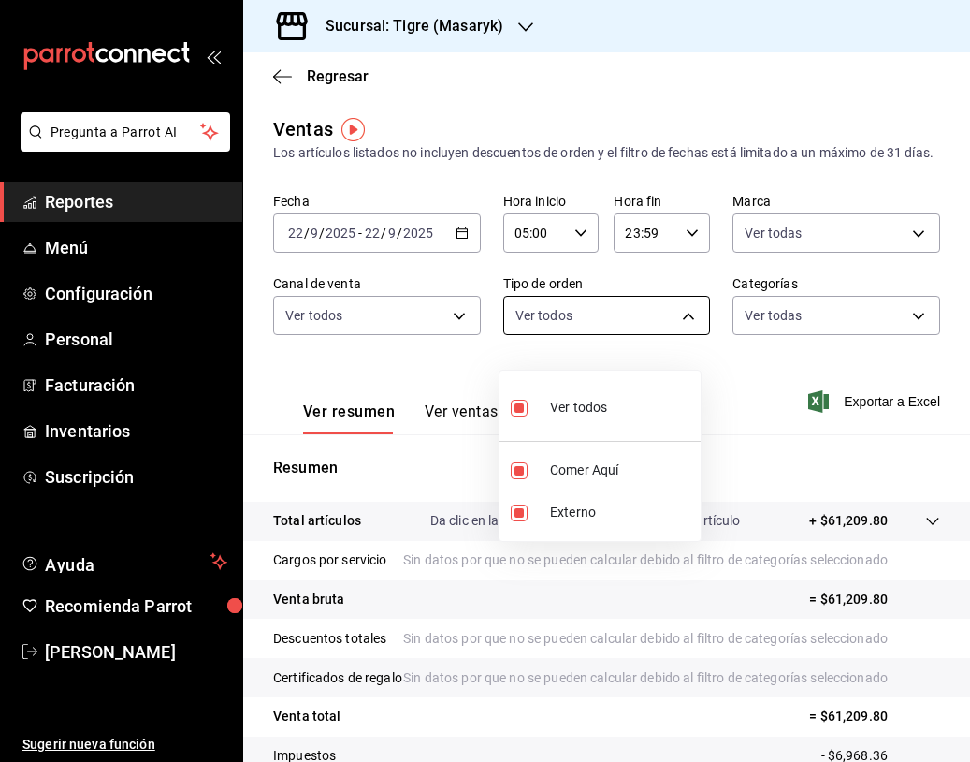
click at [673, 337] on body "Pregunta a Parrot AI Reportes Menú Configuración Personal Facturación Inventari…" at bounding box center [485, 381] width 970 height 762
click at [905, 333] on div at bounding box center [485, 381] width 970 height 762
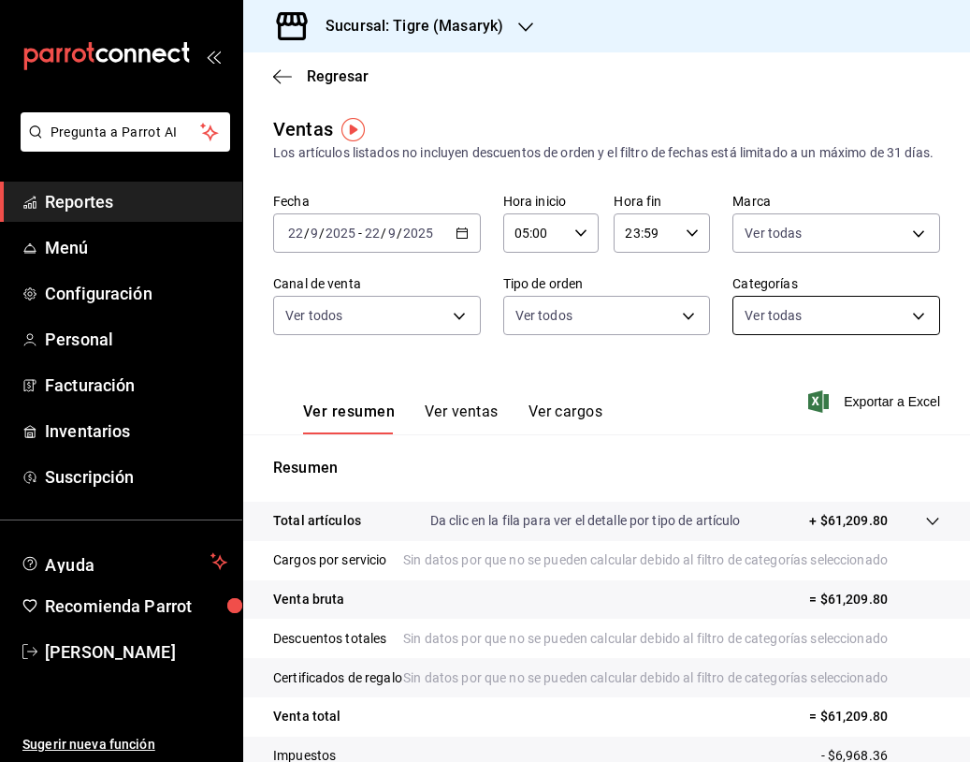
click at [901, 335] on body "Pregunta a Parrot AI Reportes Menú Configuración Personal Facturación Inventari…" at bounding box center [485, 381] width 970 height 762
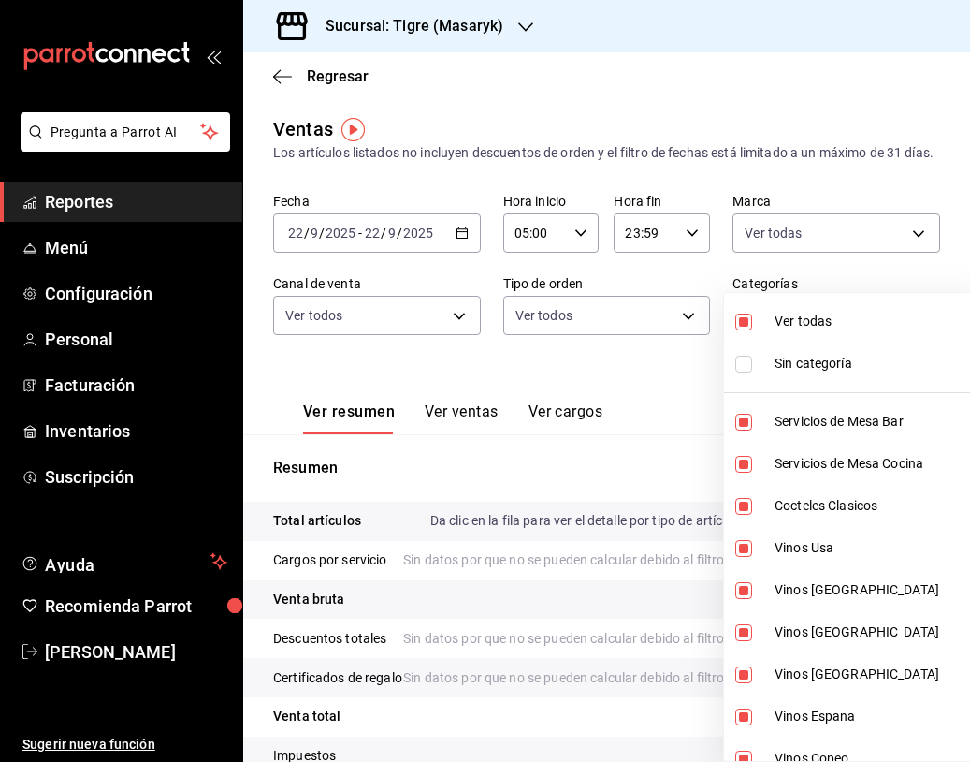
click at [905, 255] on div at bounding box center [485, 381] width 970 height 762
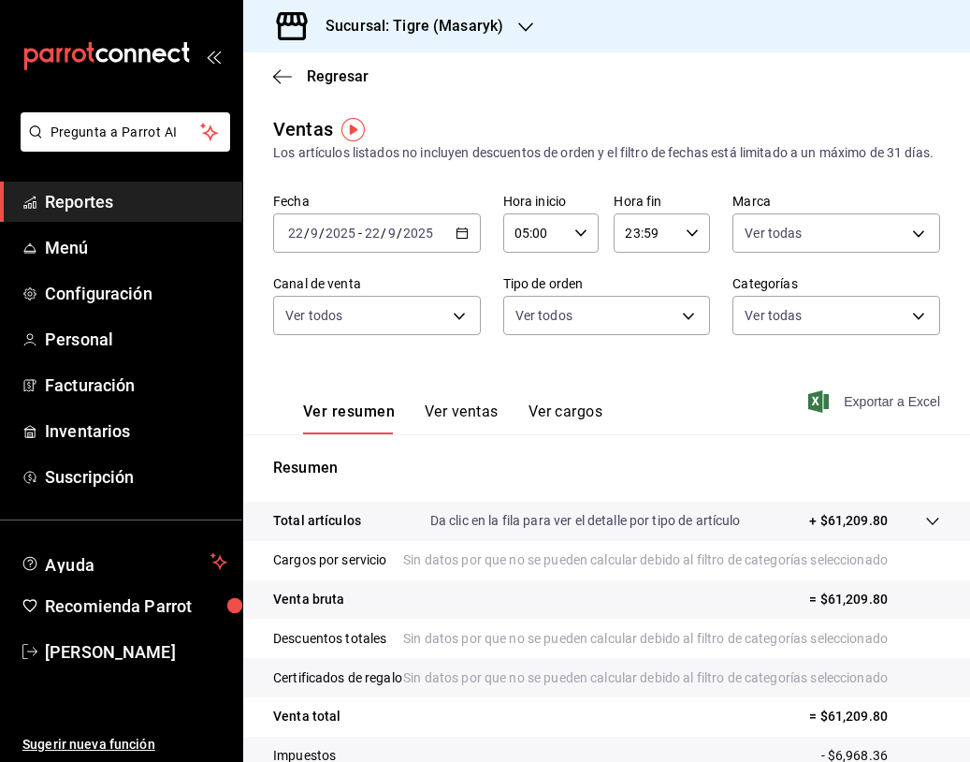
click at [837, 413] on span "Exportar a Excel" at bounding box center [876, 401] width 128 height 22
click at [694, 517] on div "Resumen Total artículos Da clic en la fila para ver el detalle por tipo de artí…" at bounding box center [606, 647] width 727 height 380
click at [809, 413] on icon "button" at bounding box center [818, 401] width 21 height 22
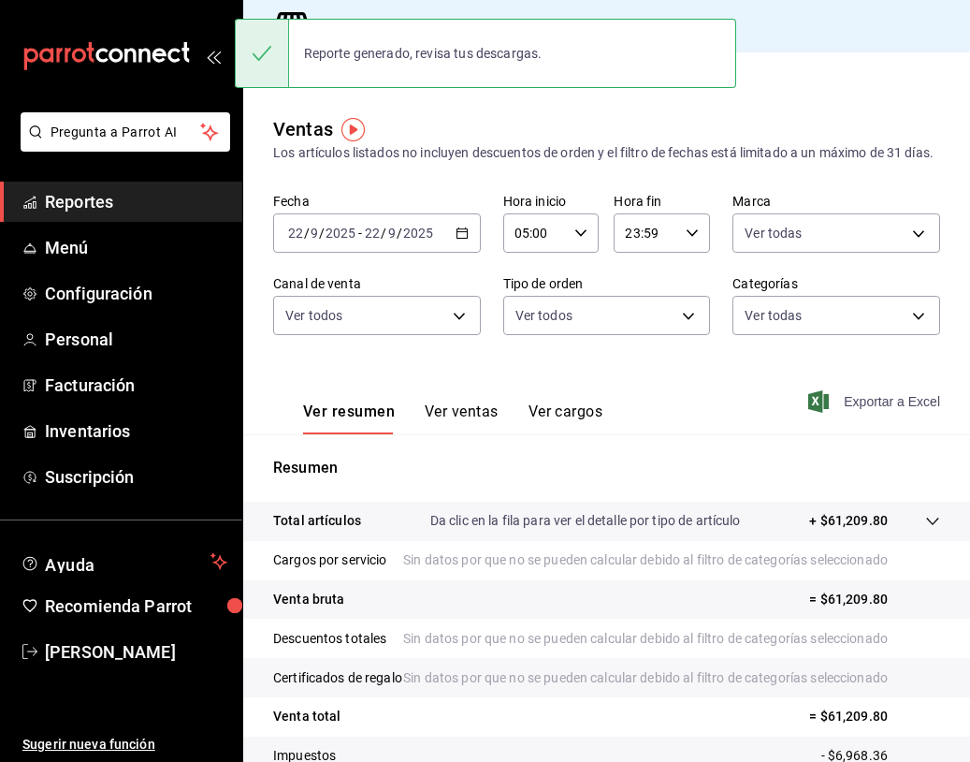
click at [809, 413] on icon "button" at bounding box center [818, 401] width 21 height 22
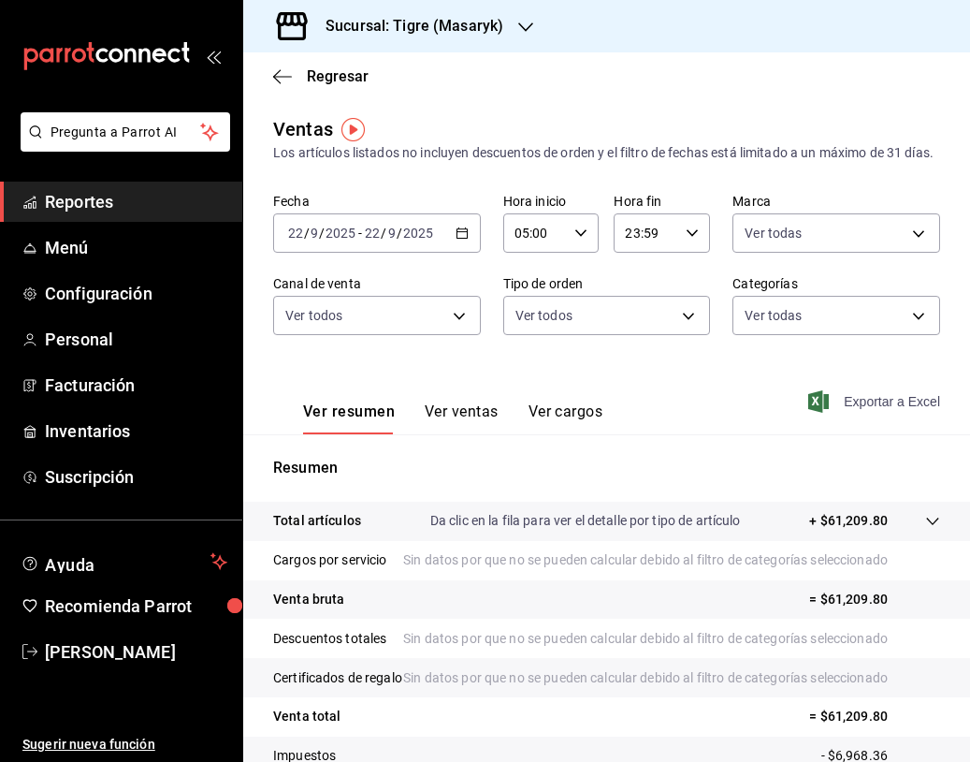
click at [664, 23] on div "Sucursal: Tigre (Masaryk)" at bounding box center [606, 26] width 727 height 52
click at [914, 329] on body "Pregunta a Parrot AI Reportes Menú Configuración Personal Facturación Inventari…" at bounding box center [485, 381] width 970 height 762
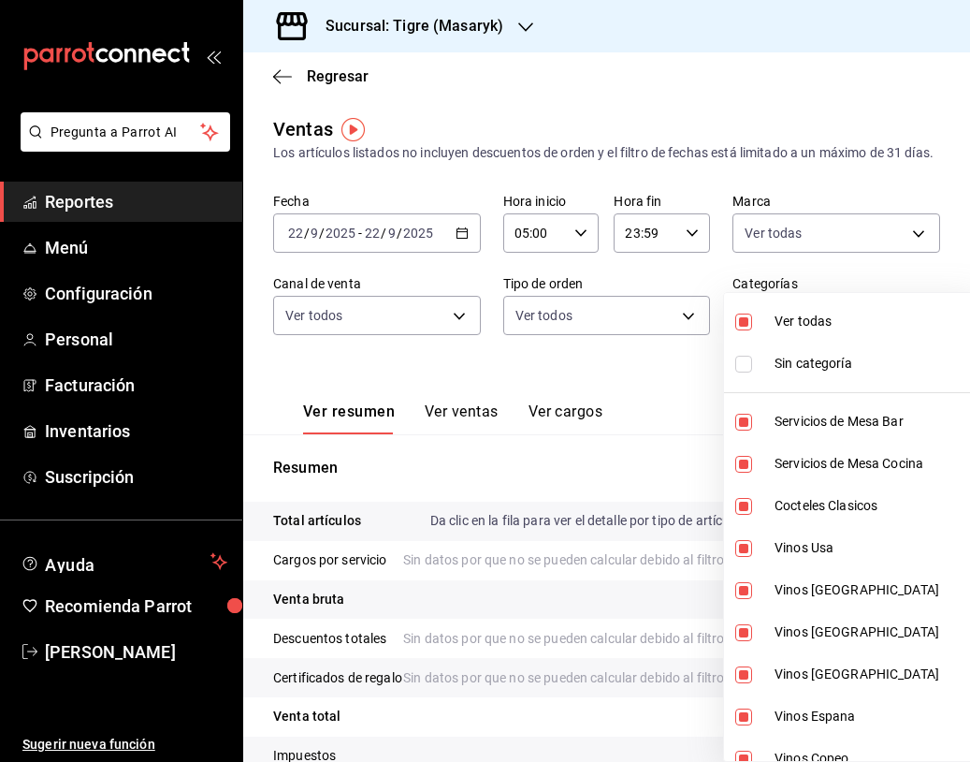
click at [678, 415] on div at bounding box center [485, 381] width 970 height 762
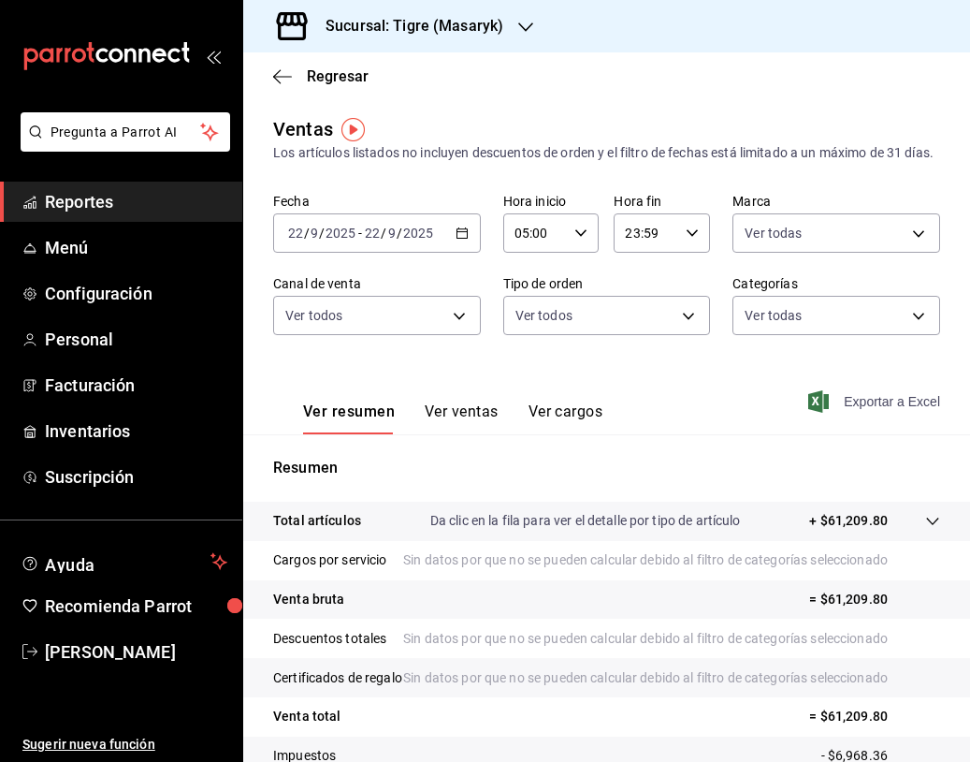
click at [849, 413] on span "Exportar a Excel" at bounding box center [876, 401] width 128 height 22
click at [849, 410] on div "Exportando a excel..." at bounding box center [865, 401] width 152 height 17
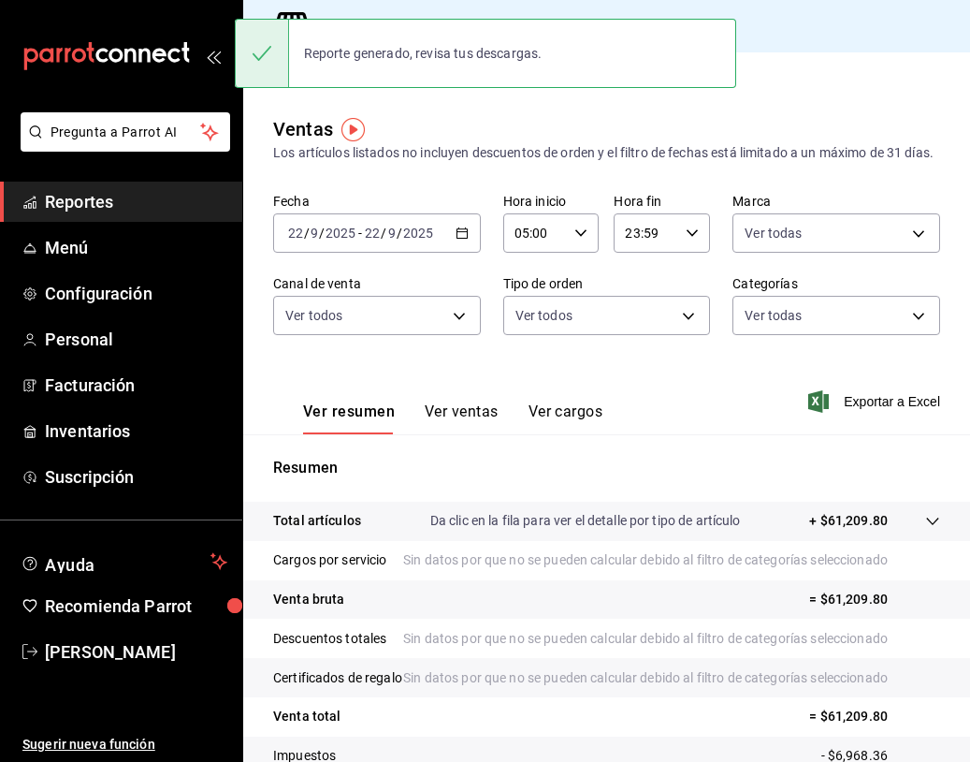
click at [721, 24] on div "Reporte generado, revisa tus descargas." at bounding box center [486, 53] width 502 height 69
drag, startPoint x: 721, startPoint y: 24, endPoint x: 707, endPoint y: 26, distance: 13.2
click at [721, 24] on div "Reporte generado, revisa tus descargas." at bounding box center [486, 53] width 502 height 69
click at [793, 51] on div "Sucursal: Tigre (Masaryk)" at bounding box center [606, 26] width 727 height 52
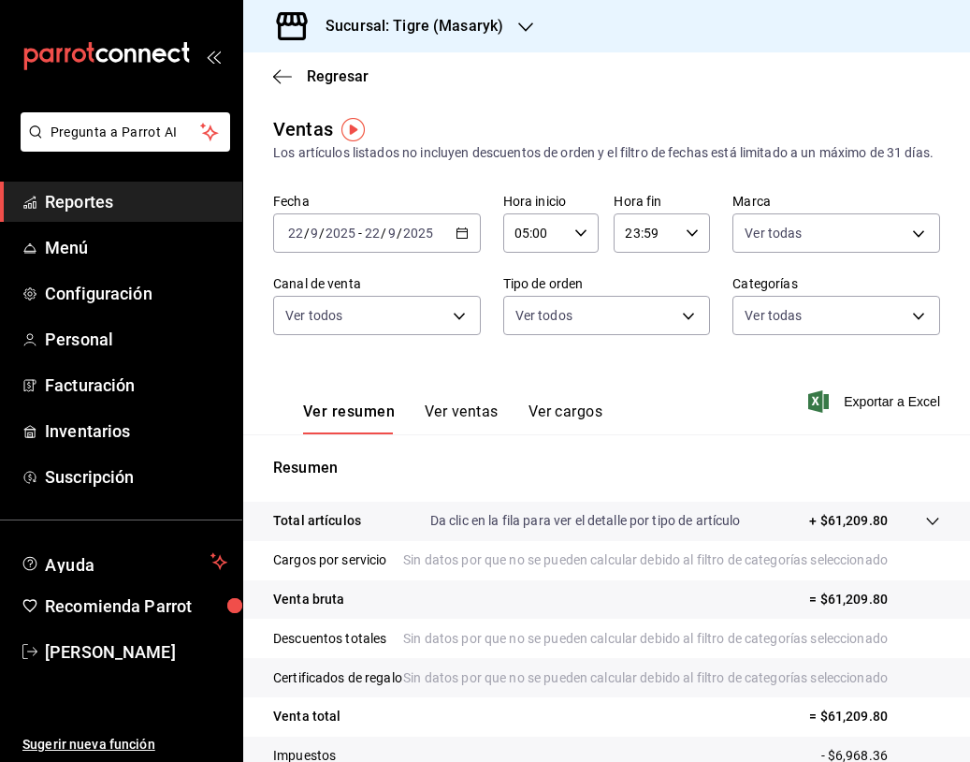
click at [812, 413] on icon "button" at bounding box center [818, 401] width 21 height 22
